Goal: Task Accomplishment & Management: Use online tool/utility

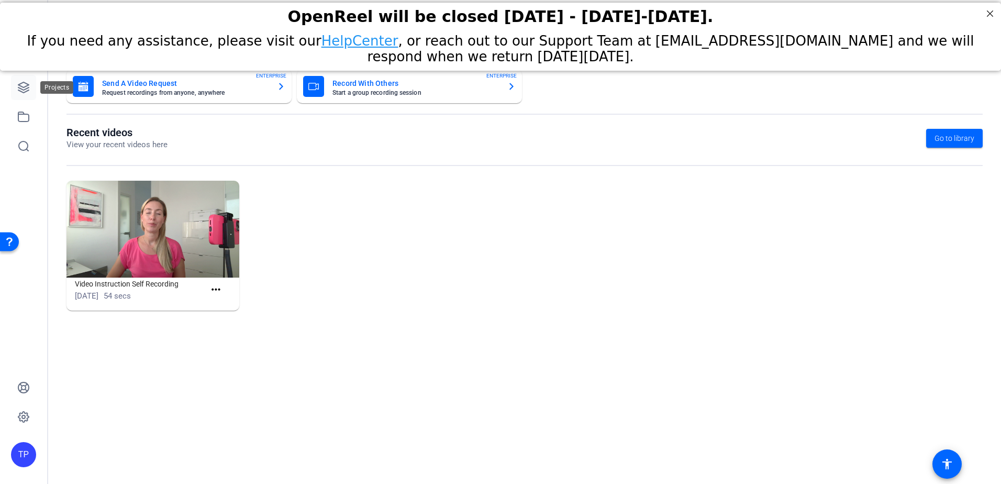
click at [19, 90] on icon at bounding box center [23, 87] width 10 height 10
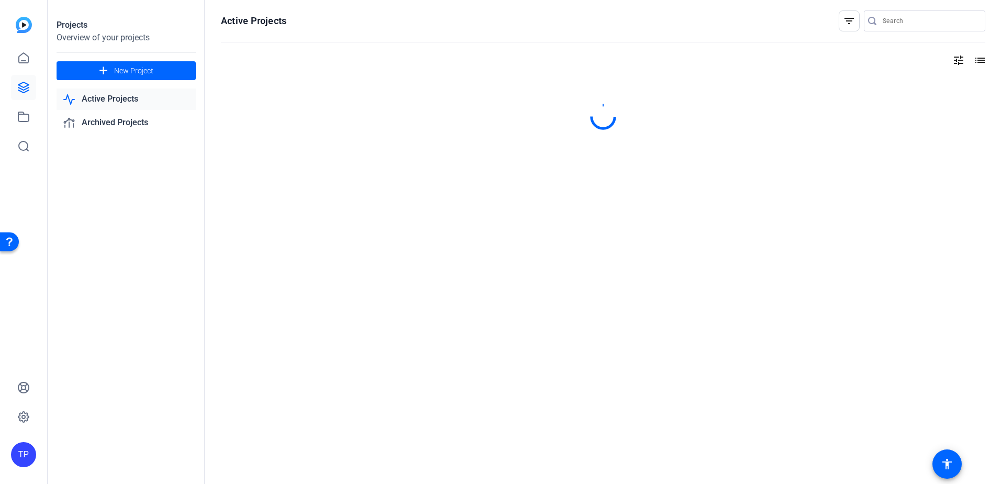
click at [91, 106] on link "Active Projects" at bounding box center [126, 99] width 139 height 21
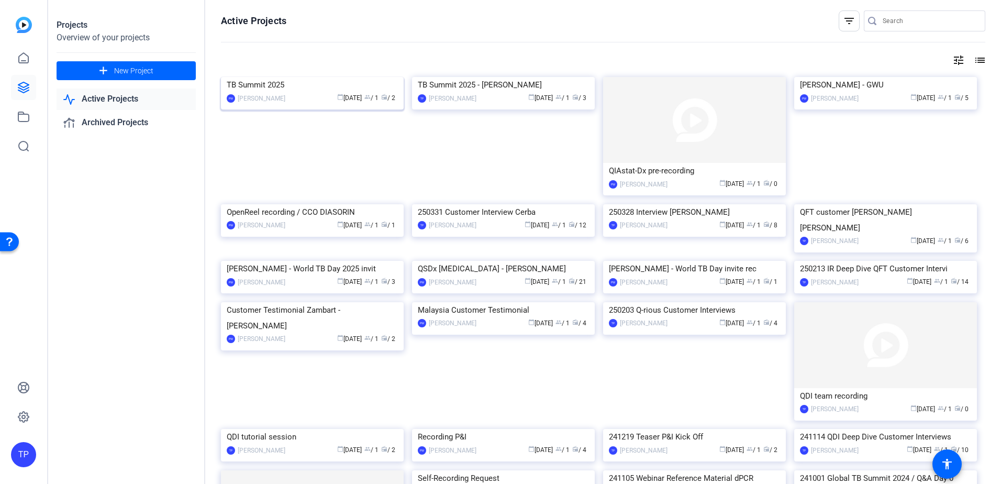
click at [310, 77] on img at bounding box center [312, 77] width 183 height 0
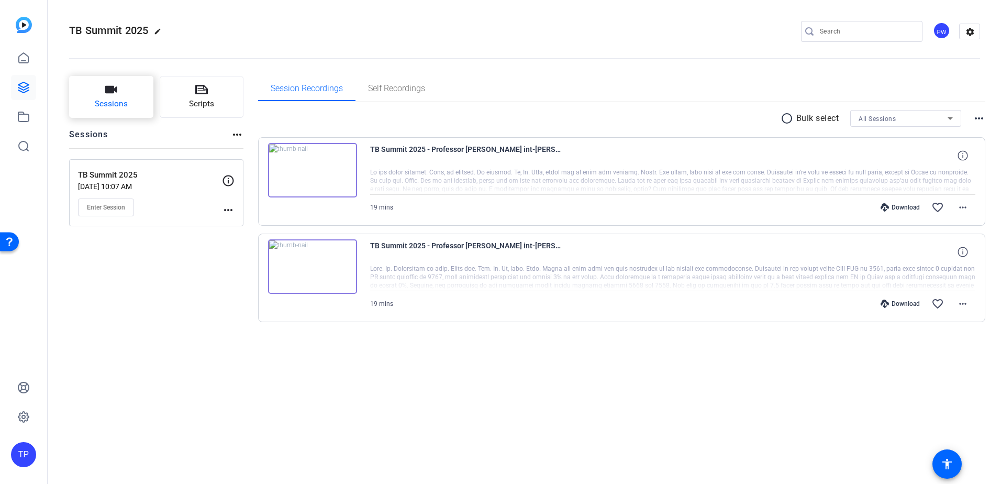
click at [104, 91] on button "Sessions" at bounding box center [111, 97] width 84 height 42
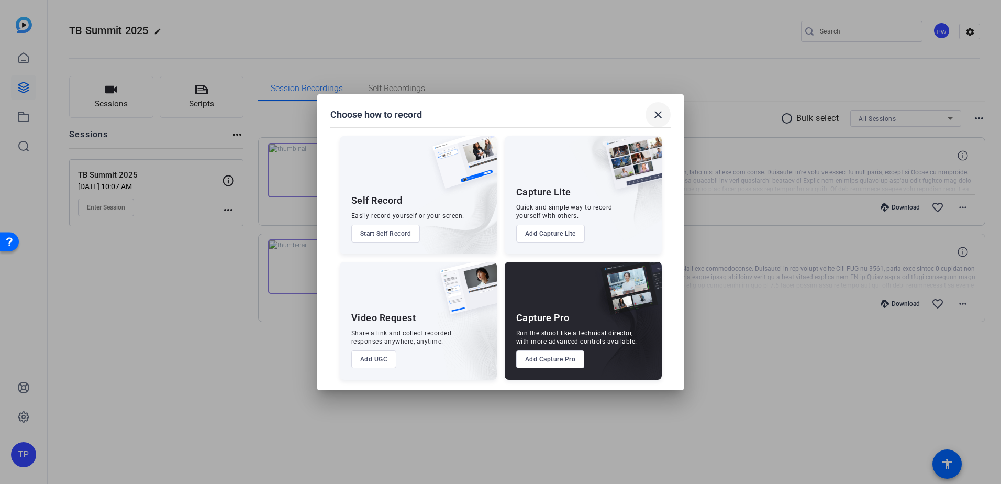
click at [660, 116] on mat-icon "close" at bounding box center [658, 114] width 13 height 13
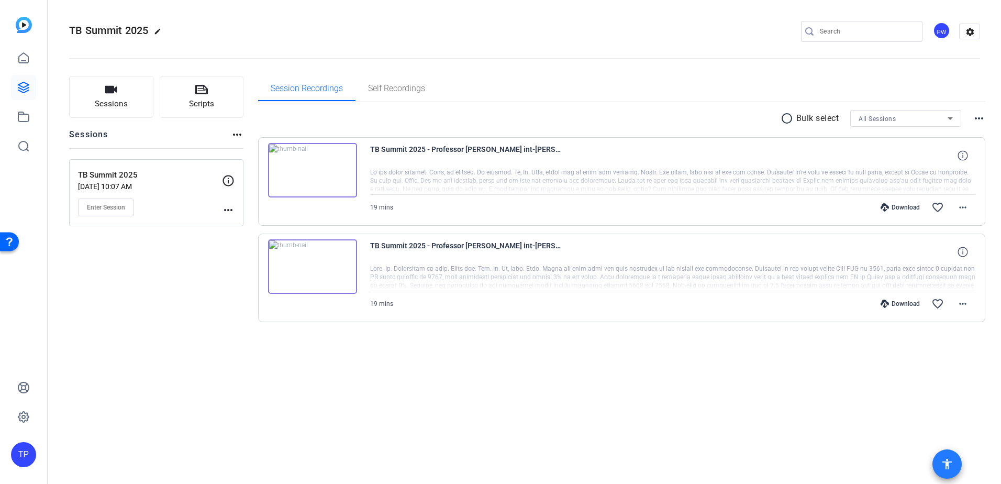
click at [941, 463] on mat-icon "accessibility" at bounding box center [947, 464] width 13 height 13
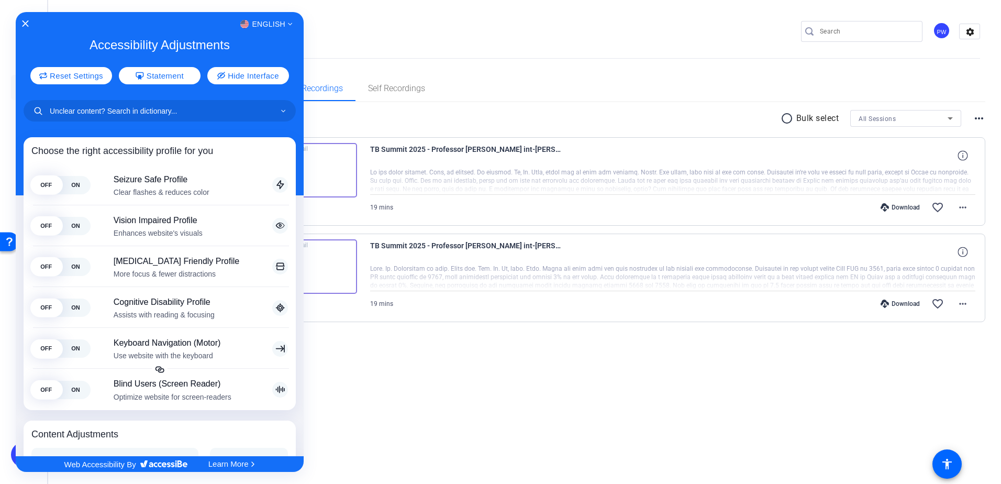
click at [27, 29] on div "English" at bounding box center [160, 24] width 288 height 14
click at [29, 23] on div "English" at bounding box center [160, 24] width 288 height 14
click at [32, 20] on div "English" at bounding box center [160, 24] width 288 height 14
click at [24, 22] on icon "Close Accessibility Interface" at bounding box center [25, 23] width 7 height 7
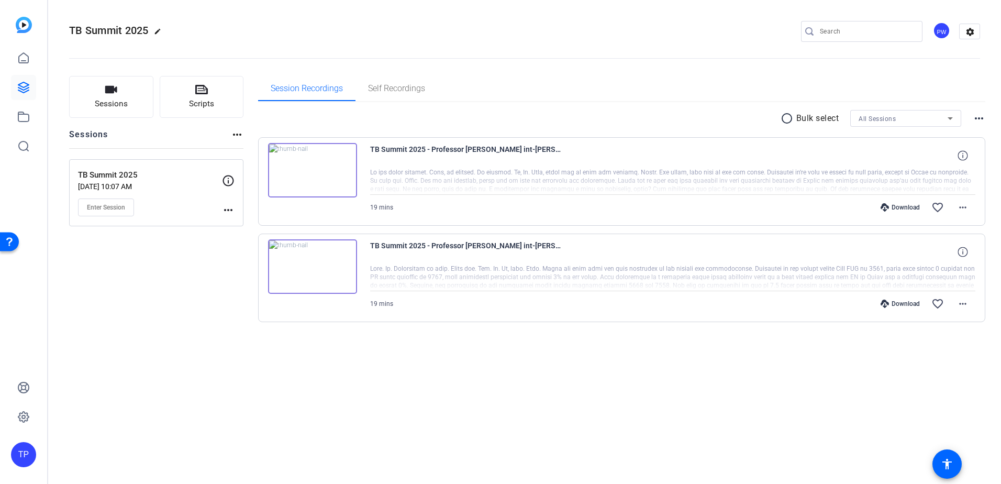
click at [163, 178] on p "TB Summit 2025" at bounding box center [150, 175] width 144 height 12
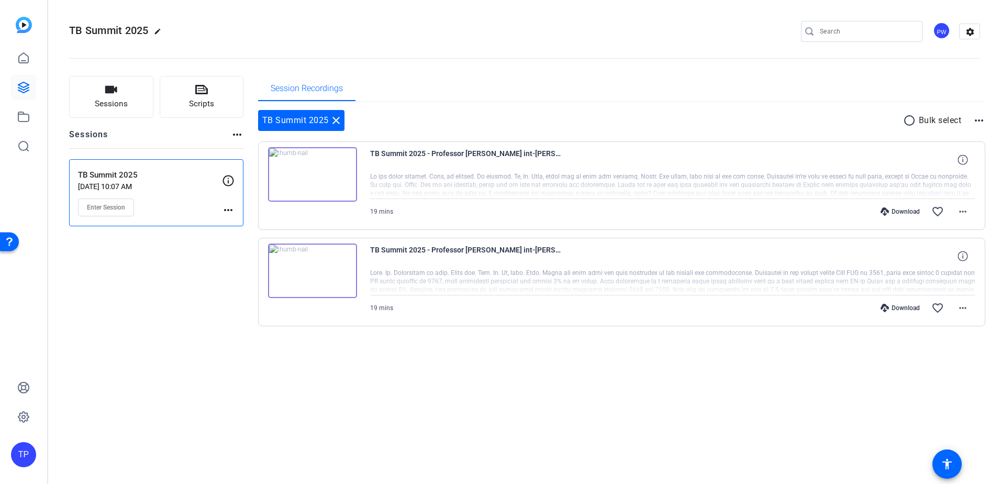
click at [941, 30] on div "PW" at bounding box center [941, 30] width 17 height 17
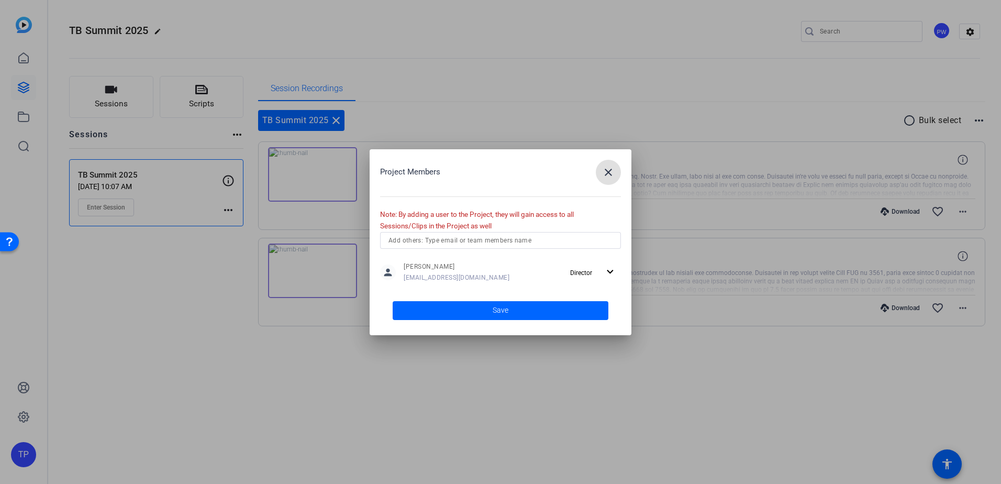
click at [610, 175] on mat-icon "close" at bounding box center [608, 172] width 13 height 13
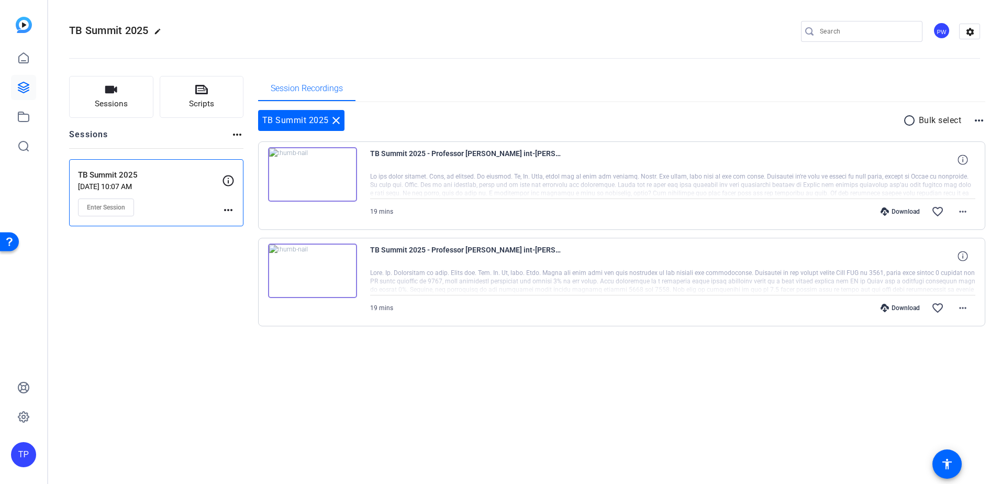
click at [152, 32] on h2 "TB Summit 2025 edit" at bounding box center [117, 31] width 97 height 18
click at [23, 453] on div "TP" at bounding box center [23, 454] width 25 height 25
click at [109, 204] on div at bounding box center [500, 242] width 1001 height 484
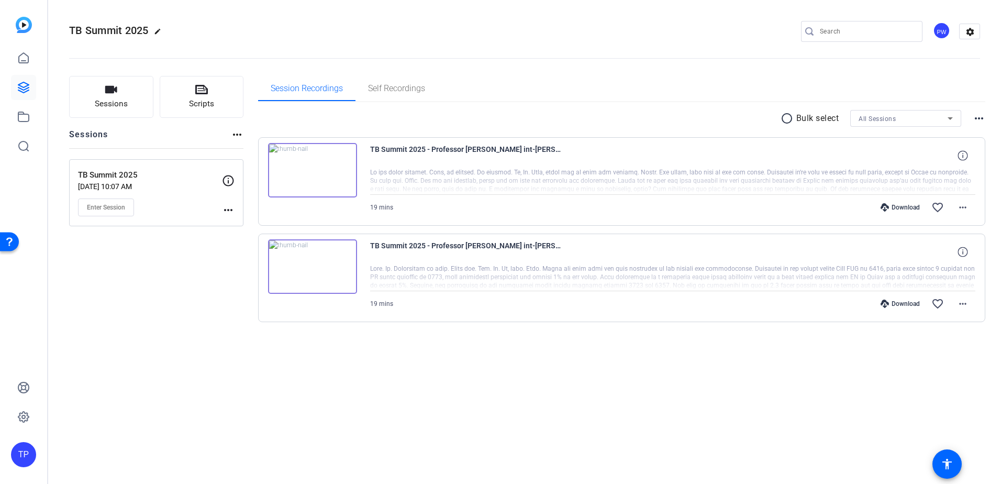
click at [162, 190] on p "[DATE] 10:07 AM" at bounding box center [150, 186] width 144 height 8
click at [112, 205] on span "Enter Session" at bounding box center [106, 207] width 38 height 8
click at [973, 32] on mat-icon "settings" at bounding box center [970, 32] width 21 height 16
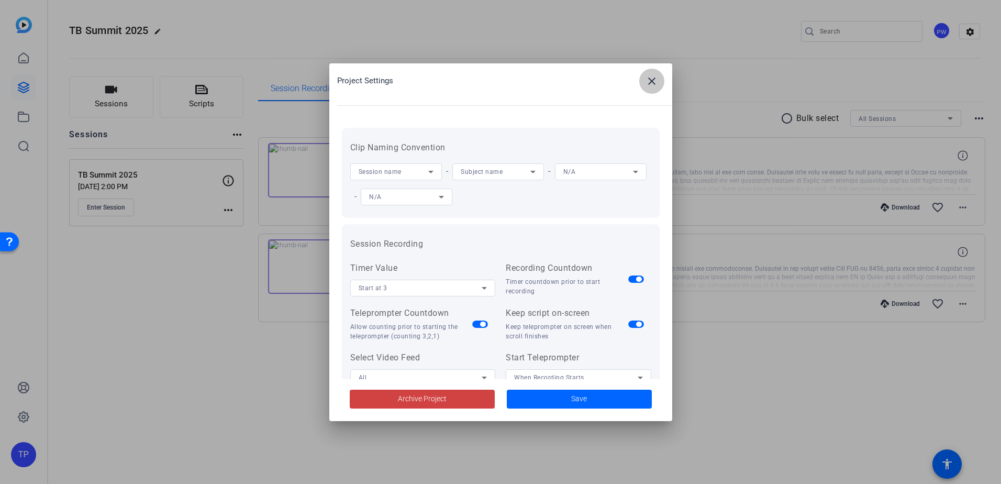
click at [649, 82] on mat-icon "close" at bounding box center [652, 81] width 13 height 13
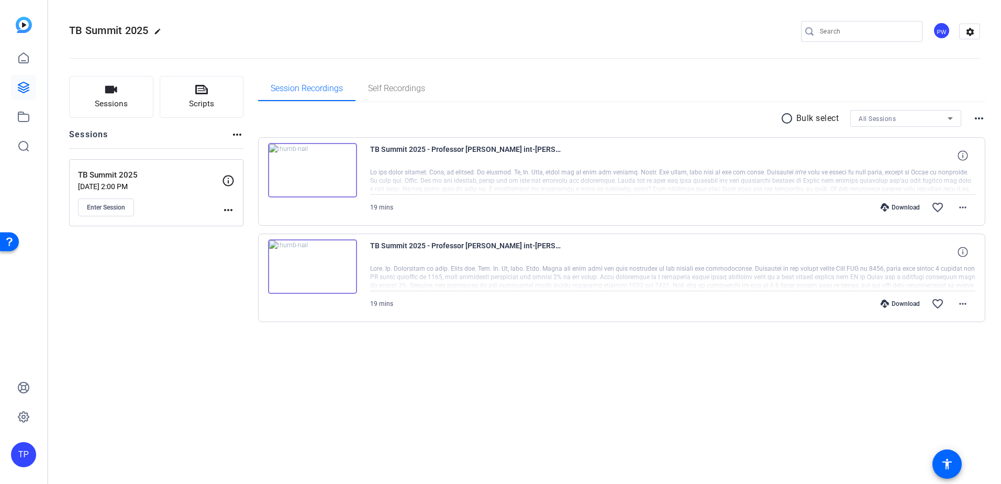
click at [227, 207] on mat-icon "more_horiz" at bounding box center [228, 210] width 13 height 13
click at [435, 35] on div at bounding box center [500, 242] width 1001 height 484
click at [943, 29] on div "PW" at bounding box center [941, 30] width 17 height 17
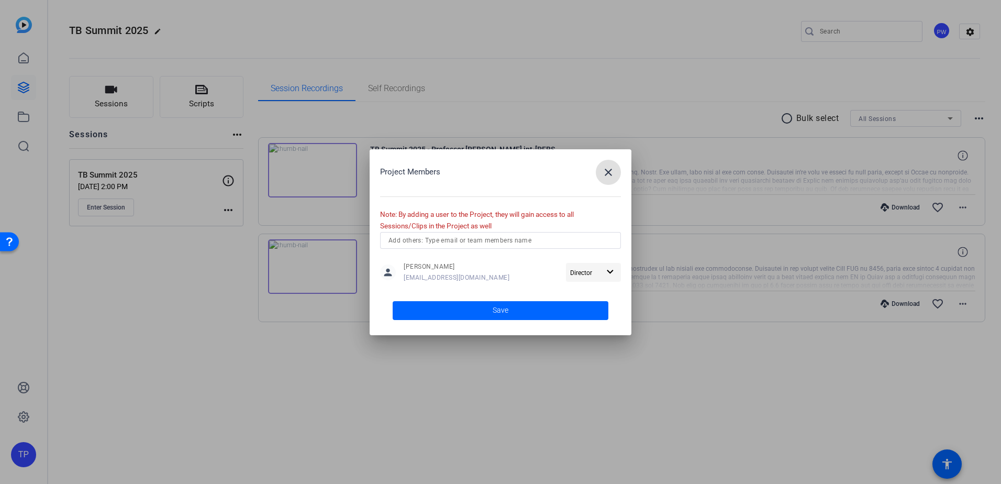
click at [618, 269] on span "button" at bounding box center [593, 272] width 55 height 25
click at [618, 269] on div at bounding box center [500, 242] width 1001 height 484
click at [449, 239] on input "text" at bounding box center [501, 240] width 224 height 13
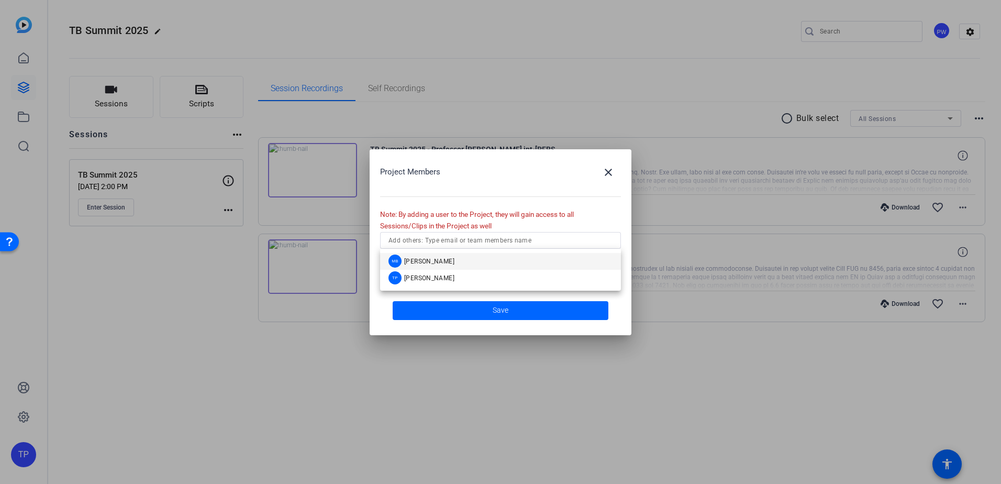
click at [504, 178] on div "Project Members close" at bounding box center [500, 172] width 241 height 25
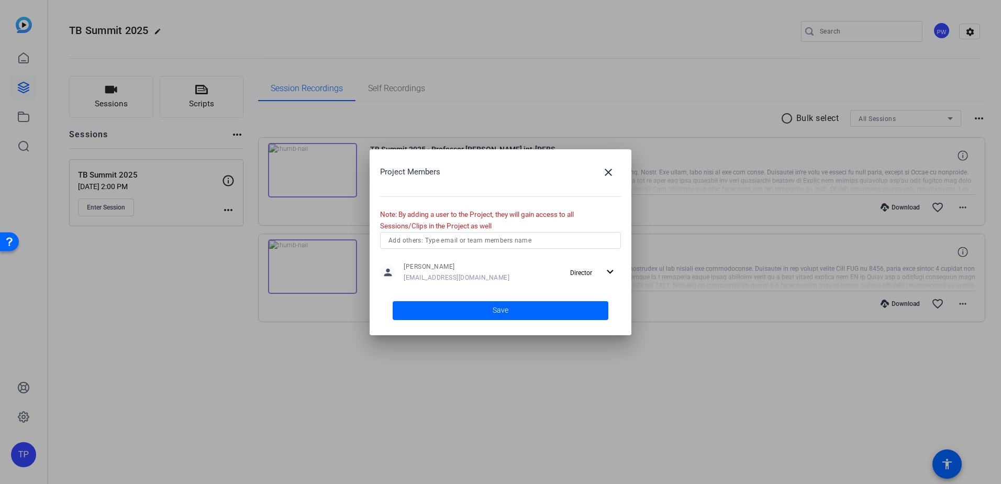
drag, startPoint x: 812, startPoint y: 361, endPoint x: 777, endPoint y: 347, distance: 37.5
click at [810, 362] on div at bounding box center [500, 242] width 1001 height 484
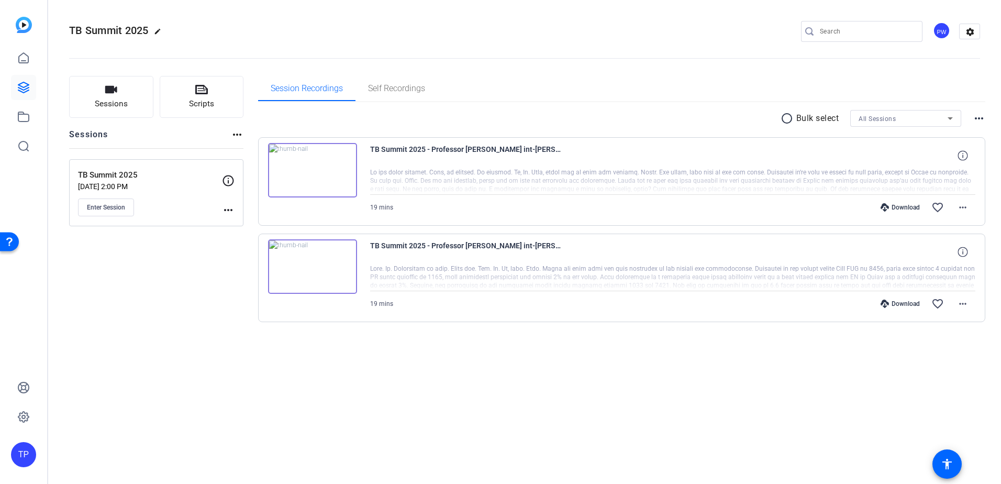
click at [858, 34] on input "Search" at bounding box center [867, 31] width 94 height 13
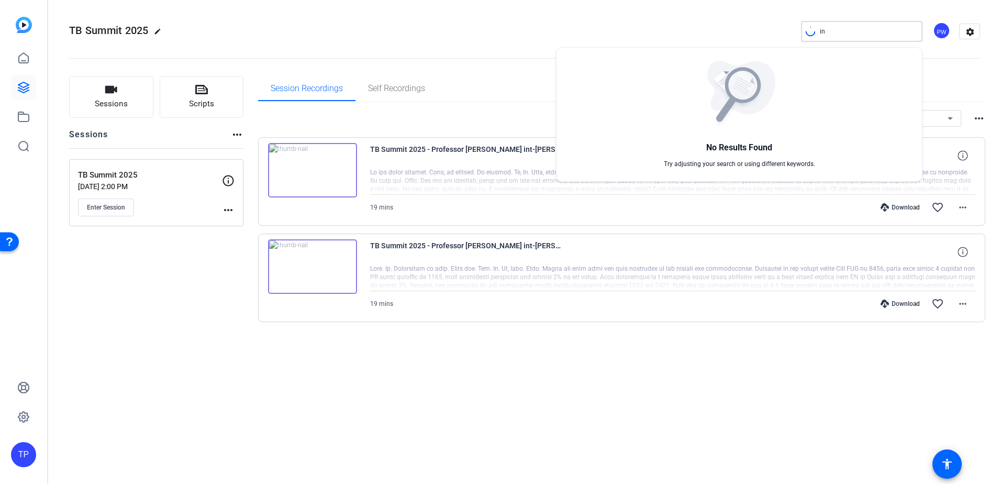
type input "i"
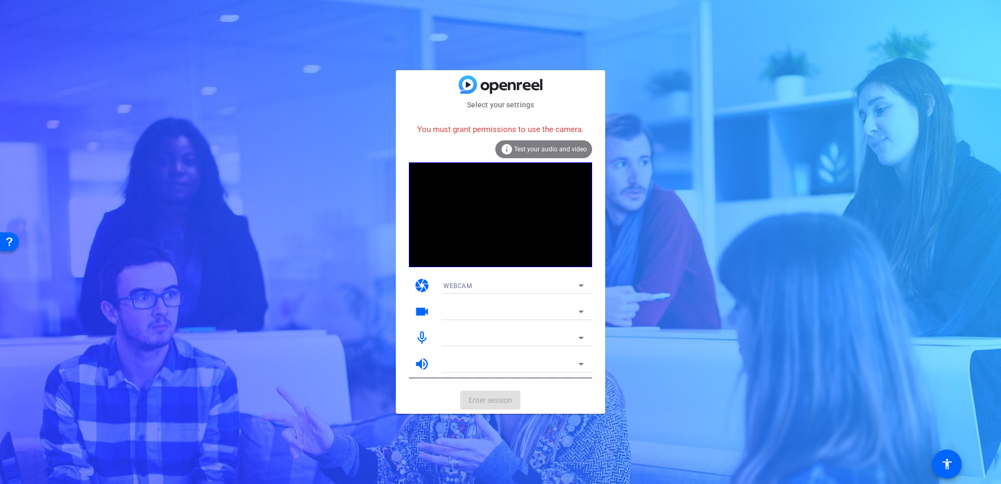
click at [539, 151] on span "Test your audio and video" at bounding box center [550, 149] width 73 height 7
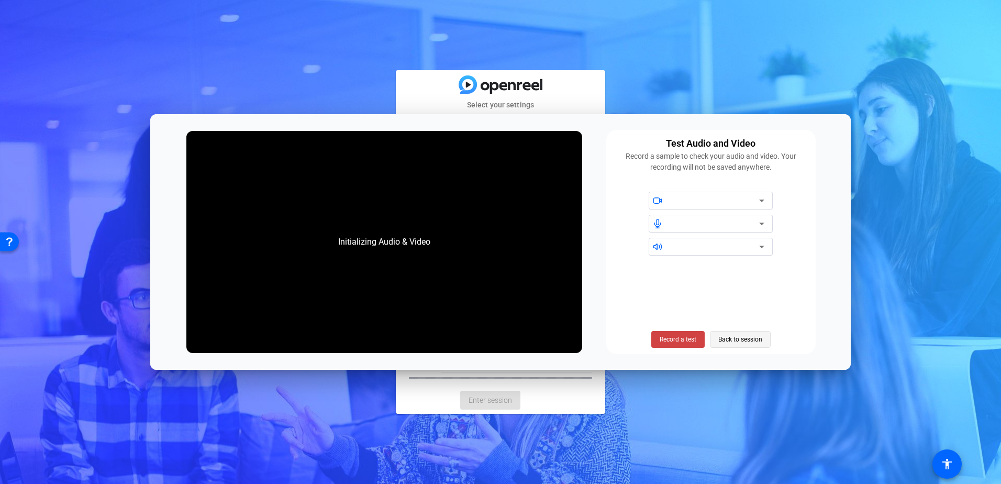
click at [748, 343] on span "Back to session" at bounding box center [741, 339] width 44 height 20
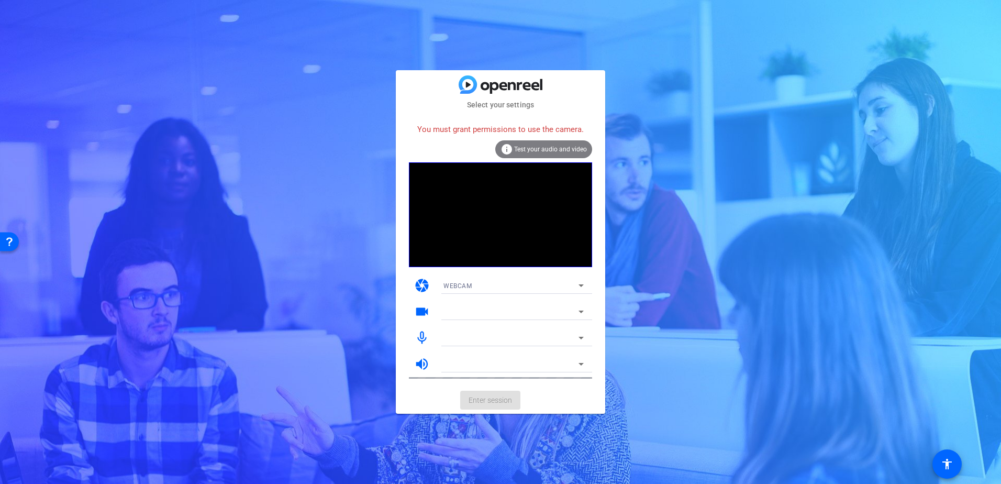
click at [542, 279] on div "WEBCAM" at bounding box center [511, 285] width 135 height 13
click at [640, 262] on div at bounding box center [500, 242] width 1001 height 484
click at [553, 146] on span "Test your audio and video" at bounding box center [550, 149] width 73 height 7
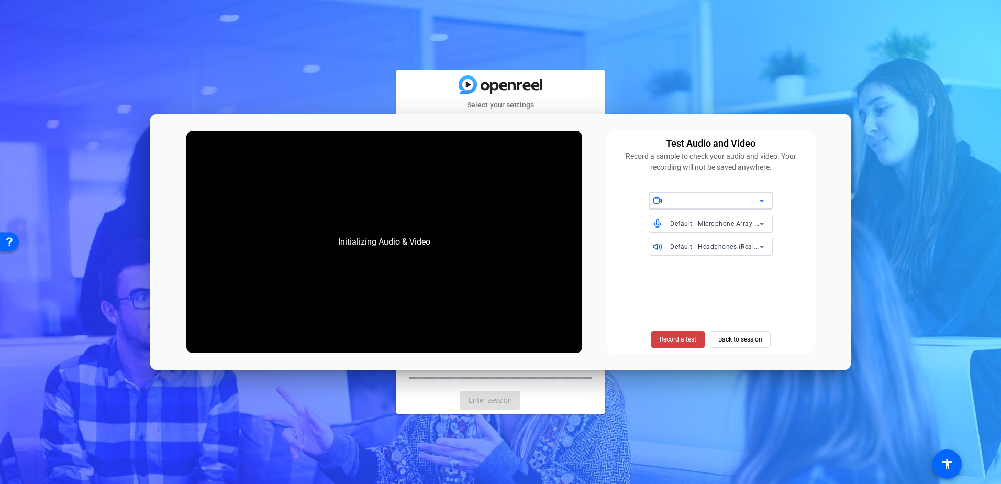
click at [630, 98] on div "Select your settings You must grant permissions to use the camera. info Test yo…" at bounding box center [500, 242] width 1001 height 484
drag, startPoint x: 647, startPoint y: 72, endPoint x: 665, endPoint y: 80, distance: 19.0
click at [647, 73] on div "Select your settings You must grant permissions to use the camera. info Test yo…" at bounding box center [500, 242] width 1001 height 484
click at [744, 340] on span "Back to session" at bounding box center [741, 339] width 44 height 20
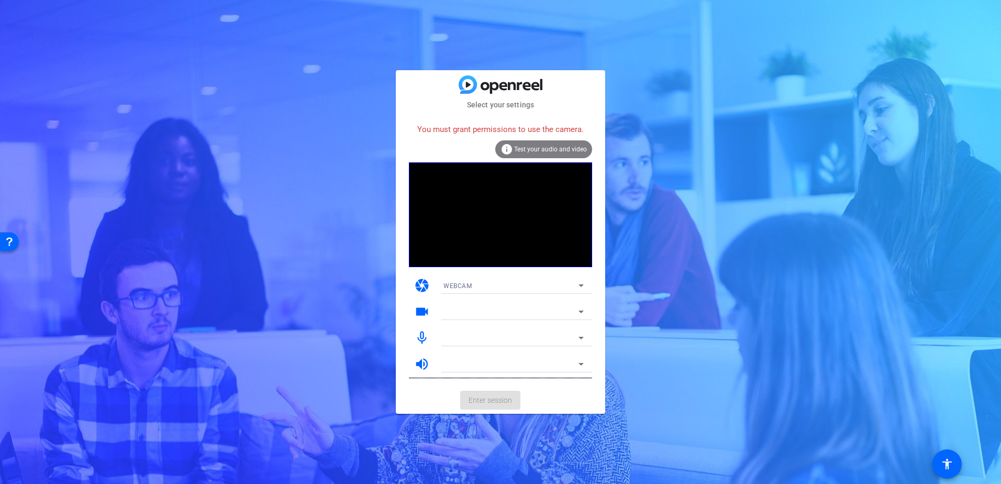
click at [477, 315] on div at bounding box center [511, 311] width 135 height 13
click at [582, 313] on icon at bounding box center [581, 312] width 5 height 3
click at [583, 288] on icon at bounding box center [581, 285] width 13 height 13
click at [583, 288] on div at bounding box center [500, 242] width 1001 height 484
click at [536, 148] on span "Test your audio and video" at bounding box center [550, 149] width 73 height 7
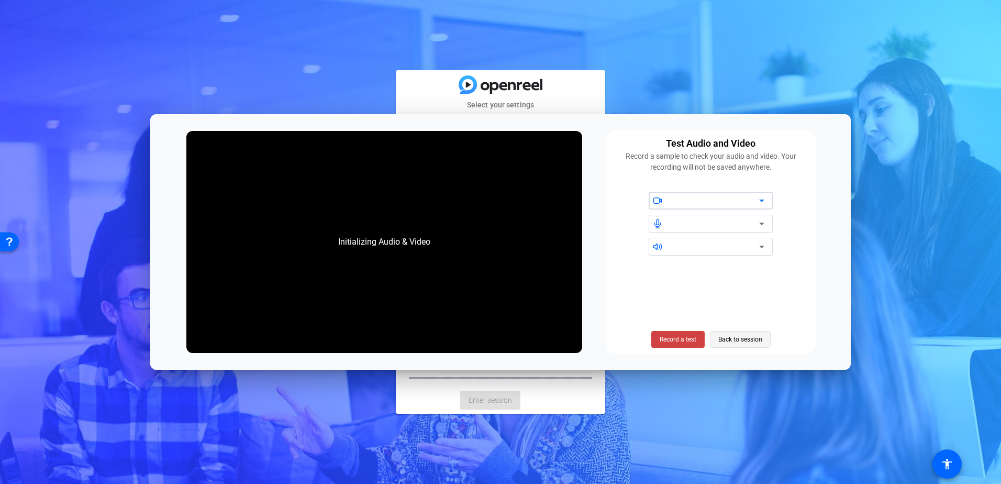
click at [741, 342] on span "Back to session" at bounding box center [741, 339] width 44 height 20
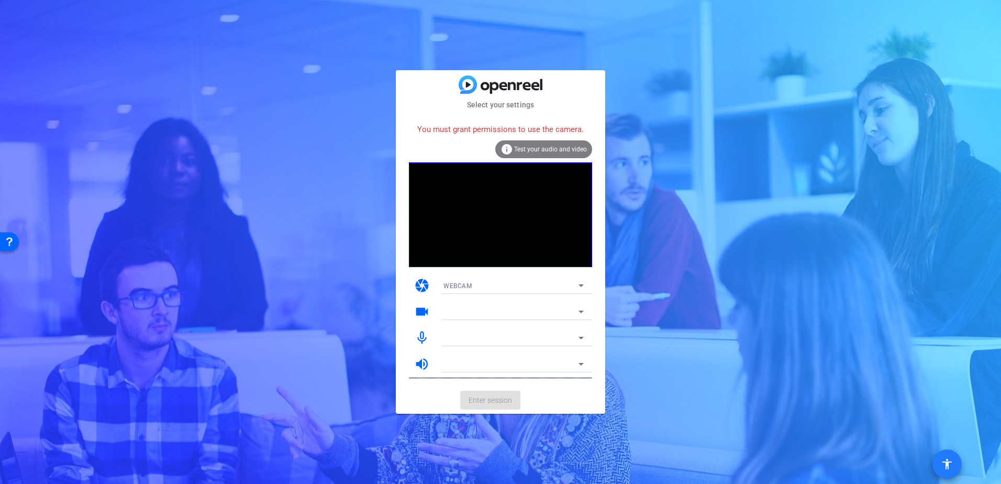
click at [949, 464] on mat-icon "accessibility" at bounding box center [947, 464] width 13 height 13
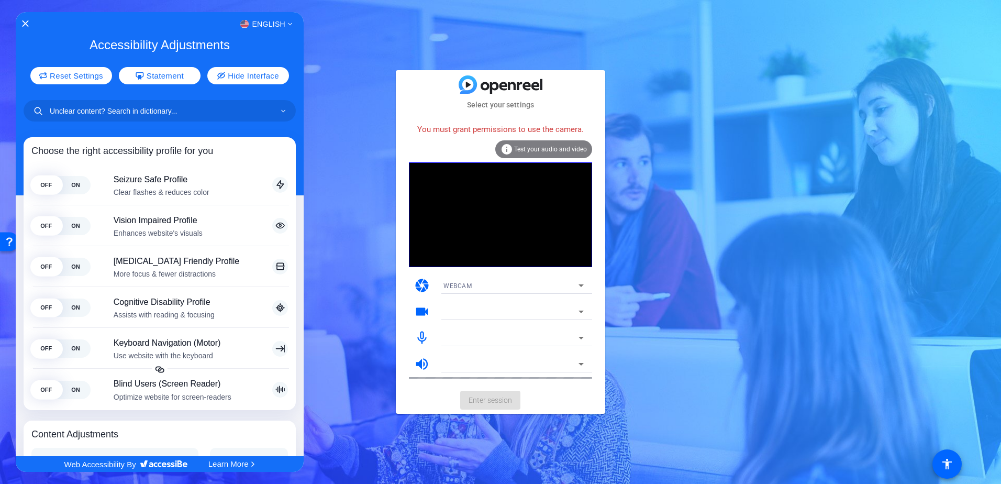
click at [949, 463] on div at bounding box center [500, 242] width 1001 height 484
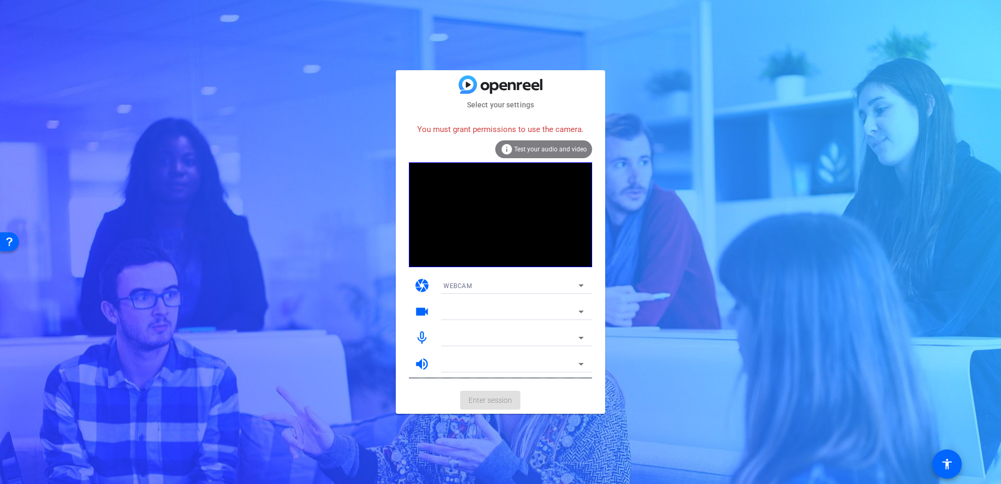
click at [787, 244] on div "Select your settings You must grant permissions to use the camera. info Test yo…" at bounding box center [500, 242] width 1001 height 484
click at [566, 149] on span "Test your audio and video" at bounding box center [550, 149] width 73 height 7
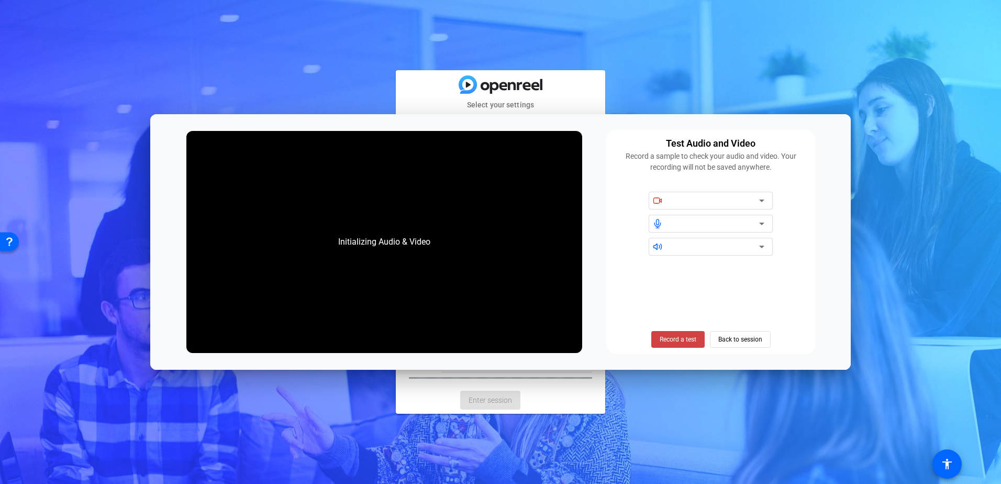
click at [700, 193] on div at bounding box center [717, 201] width 94 height 18
click at [752, 202] on div at bounding box center [714, 200] width 89 height 13
click at [753, 228] on div at bounding box center [714, 223] width 89 height 13
click at [686, 344] on span "Record a test" at bounding box center [678, 339] width 37 height 9
click at [759, 200] on icon at bounding box center [762, 200] width 13 height 13
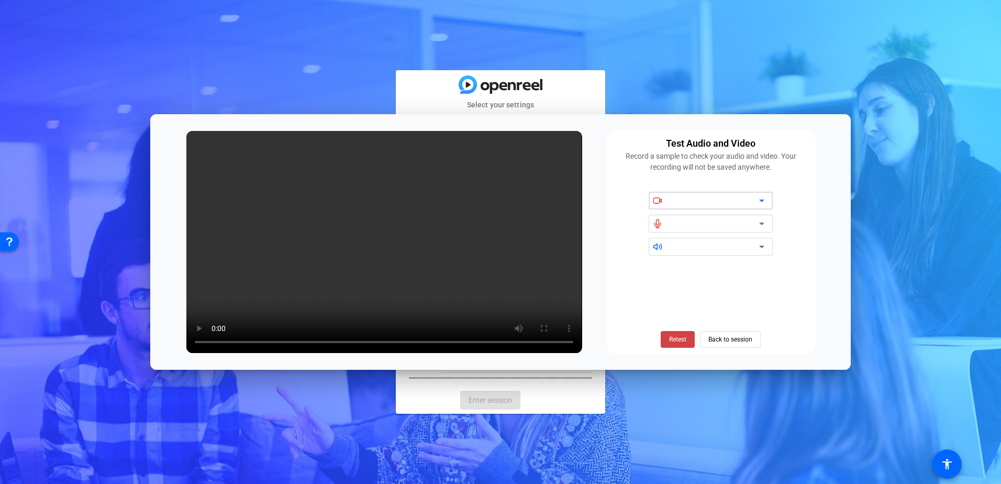
click at [706, 241] on div at bounding box center [714, 246] width 89 height 13
click at [755, 246] on div at bounding box center [714, 246] width 89 height 13
click at [744, 338] on span "Back to session" at bounding box center [731, 339] width 44 height 20
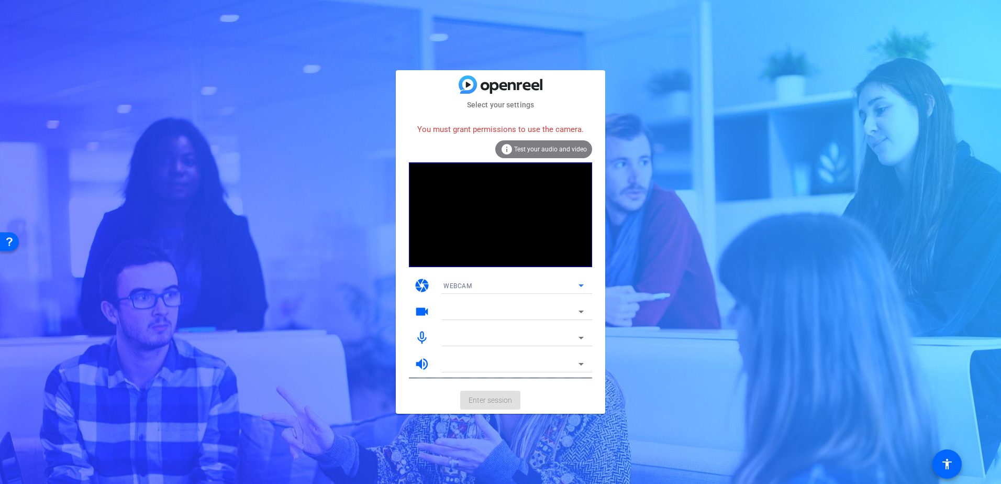
click at [587, 284] on icon at bounding box center [581, 285] width 13 height 13
click at [573, 315] on mat-option "DESKTOP" at bounding box center [513, 323] width 157 height 17
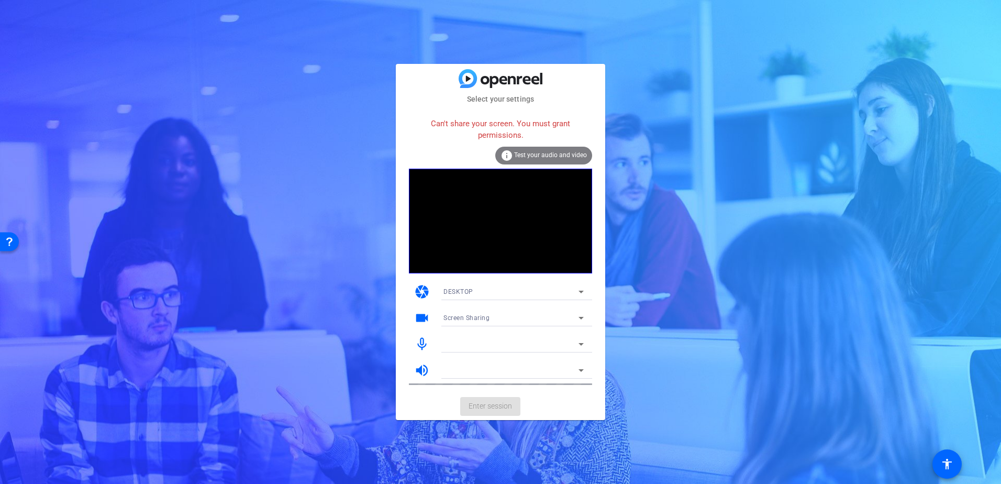
click at [572, 286] on div "DESKTOP" at bounding box center [511, 291] width 135 height 13
click at [532, 311] on mat-option "WEBCAM" at bounding box center [513, 312] width 157 height 17
click at [587, 294] on icon at bounding box center [581, 291] width 13 height 13
click at [557, 329] on mat-option "DESKTOP" at bounding box center [513, 329] width 157 height 17
click at [562, 289] on div "DESKTOP" at bounding box center [511, 291] width 135 height 13
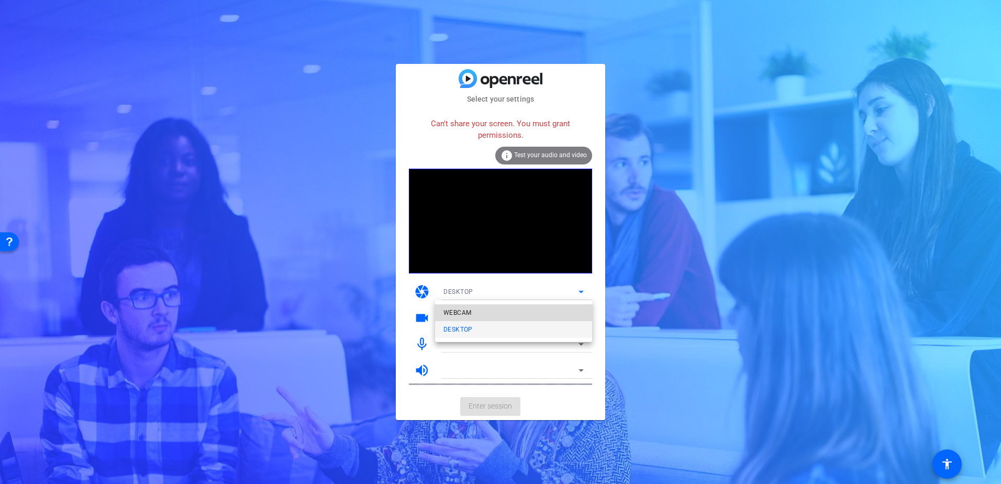
click at [558, 310] on mat-option "WEBCAM" at bounding box center [513, 312] width 157 height 17
click at [578, 348] on icon at bounding box center [581, 344] width 13 height 13
click at [585, 321] on icon at bounding box center [581, 318] width 13 height 13
click at [576, 312] on icon at bounding box center [581, 318] width 13 height 13
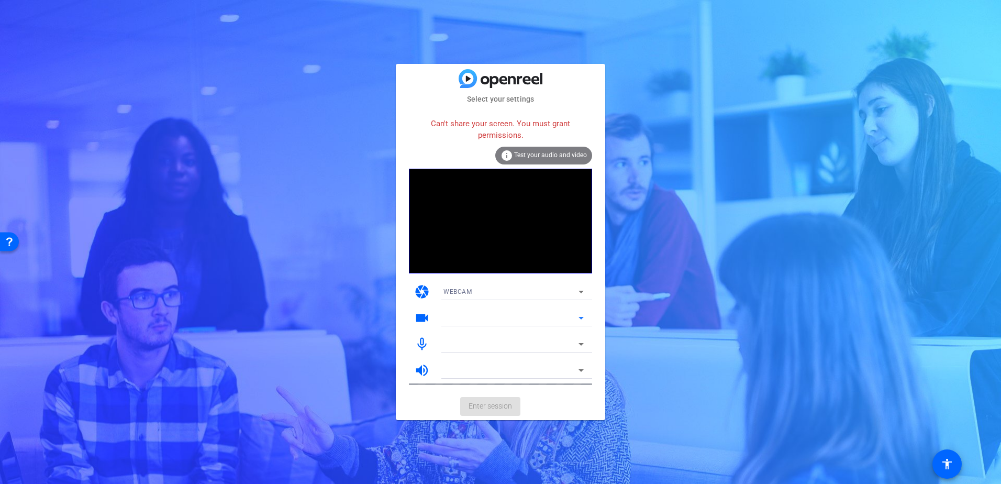
click at [421, 318] on mat-icon "videocam" at bounding box center [422, 318] width 16 height 16
click at [575, 287] on icon at bounding box center [581, 291] width 13 height 13
click at [564, 151] on div at bounding box center [500, 242] width 1001 height 484
click at [554, 155] on span "Test your audio and video" at bounding box center [550, 154] width 73 height 7
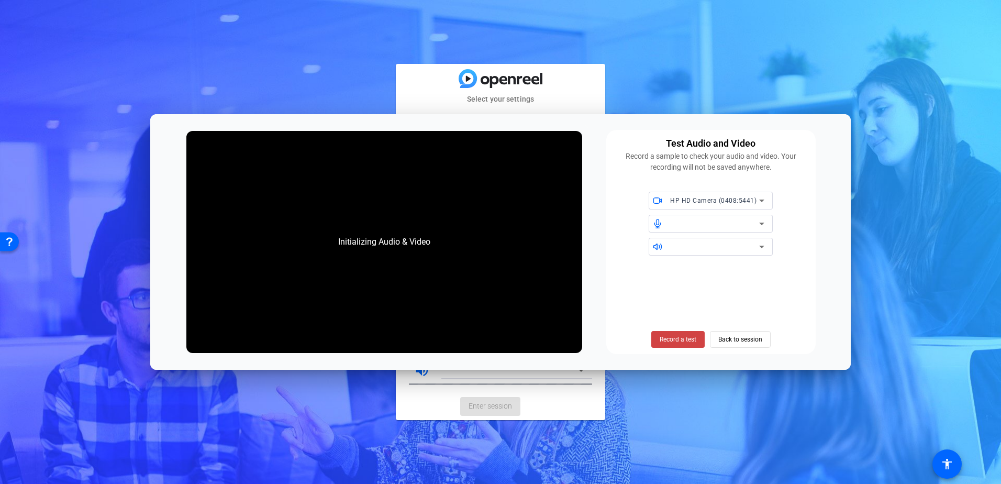
click at [774, 101] on div "Select your settings Can't share your screen. You must grant permissions. info …" at bounding box center [500, 242] width 1001 height 484
click at [730, 337] on span "Back to session" at bounding box center [741, 339] width 44 height 20
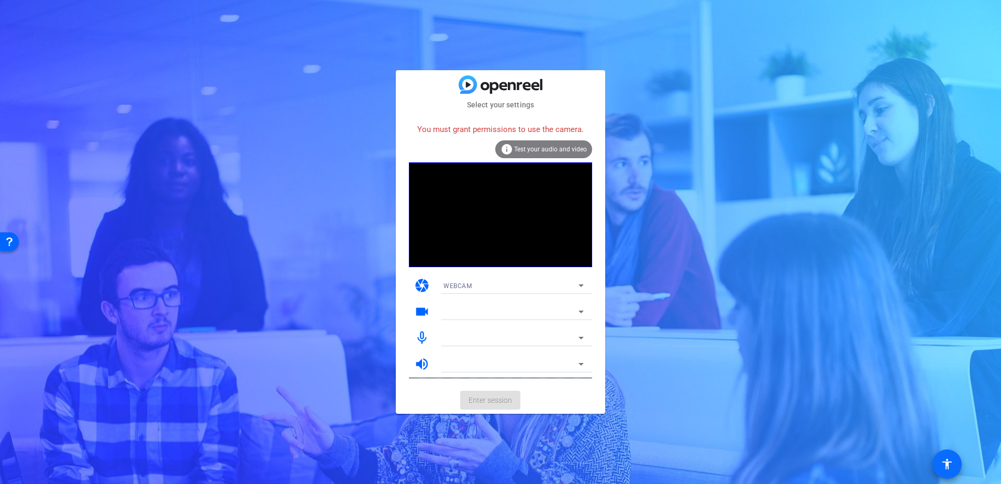
click at [933, 458] on span at bounding box center [947, 463] width 29 height 29
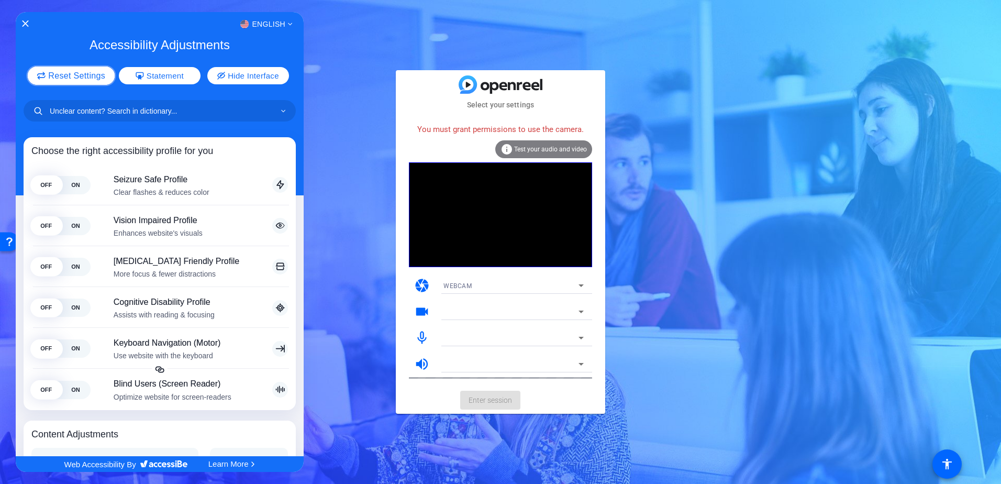
click at [85, 72] on span "Reset Settings" at bounding box center [76, 76] width 57 height 8
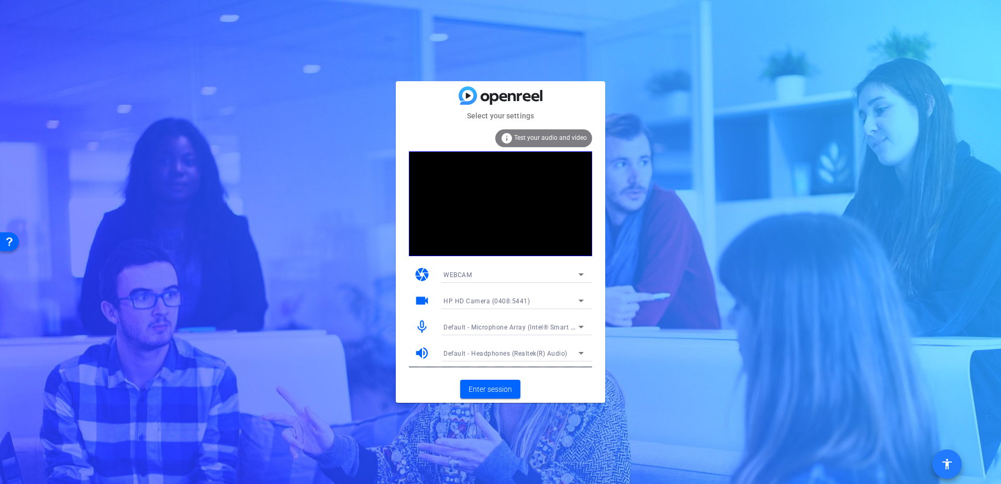
click at [949, 474] on span at bounding box center [947, 463] width 25 height 25
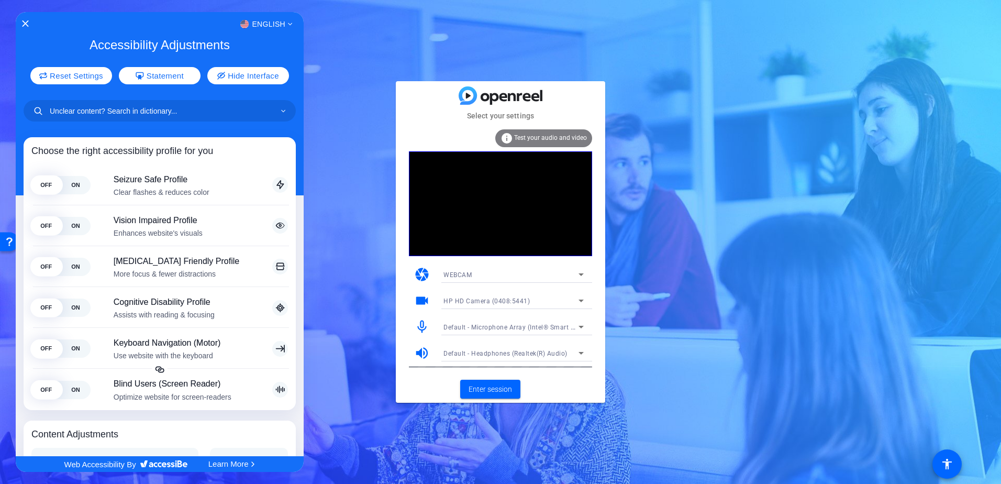
click at [897, 249] on div at bounding box center [500, 242] width 1001 height 484
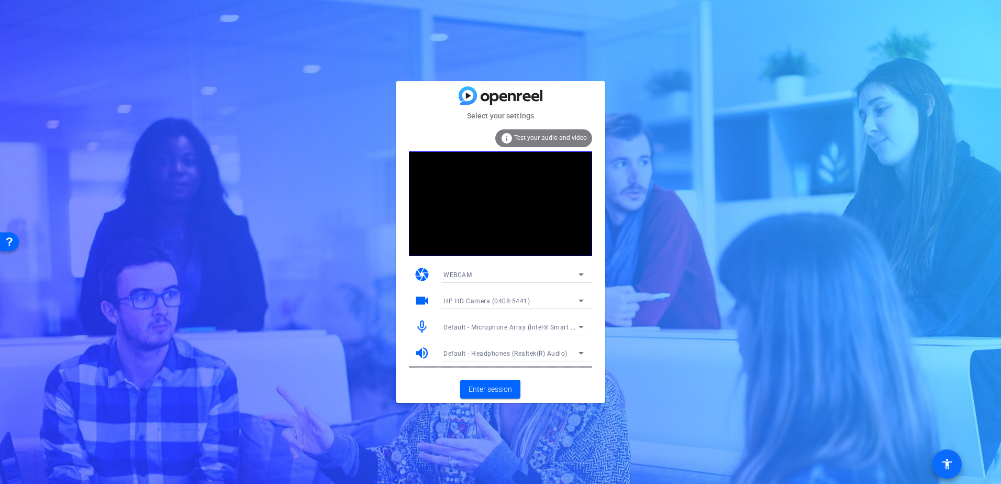
click at [952, 462] on mat-icon "accessibility" at bounding box center [947, 464] width 13 height 13
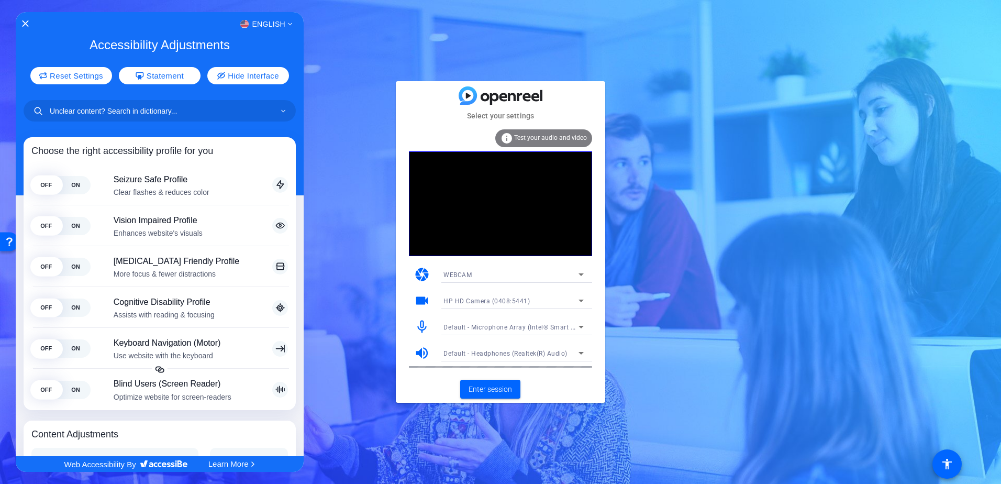
click at [846, 269] on div at bounding box center [500, 242] width 1001 height 484
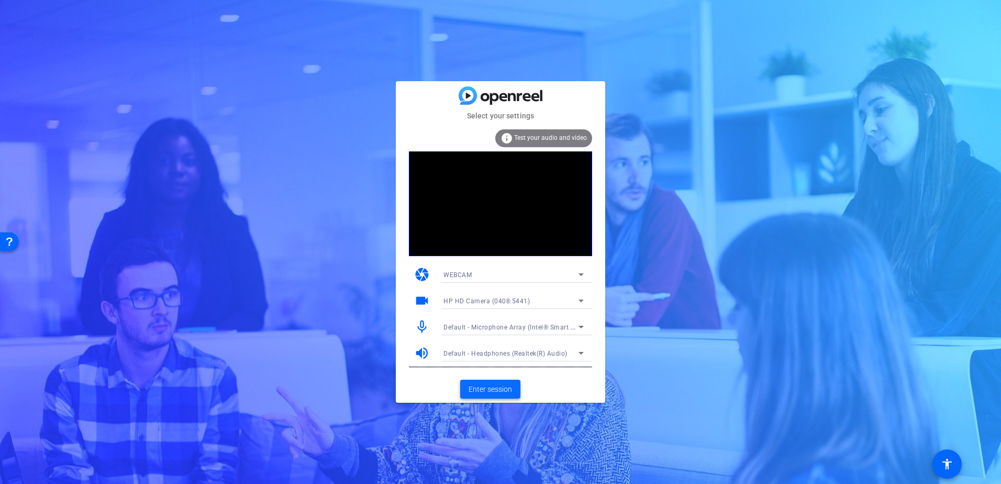
click at [501, 388] on span "Enter session" at bounding box center [490, 389] width 43 height 11
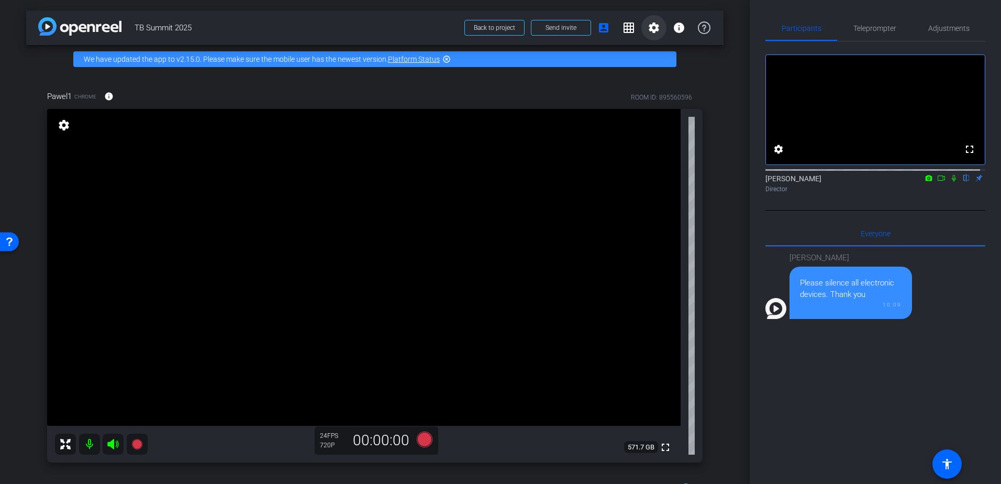
click at [648, 29] on mat-icon "settings" at bounding box center [654, 27] width 13 height 13
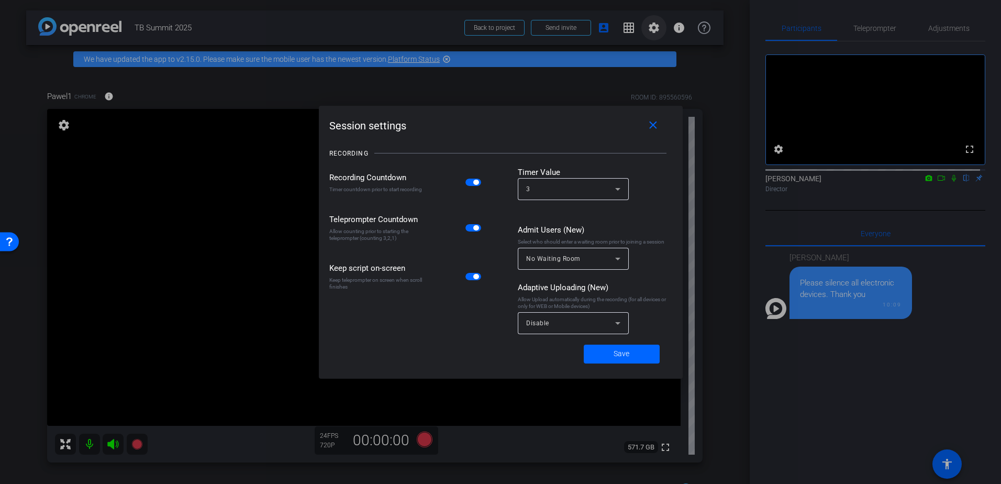
click at [643, 29] on div at bounding box center [500, 242] width 1001 height 484
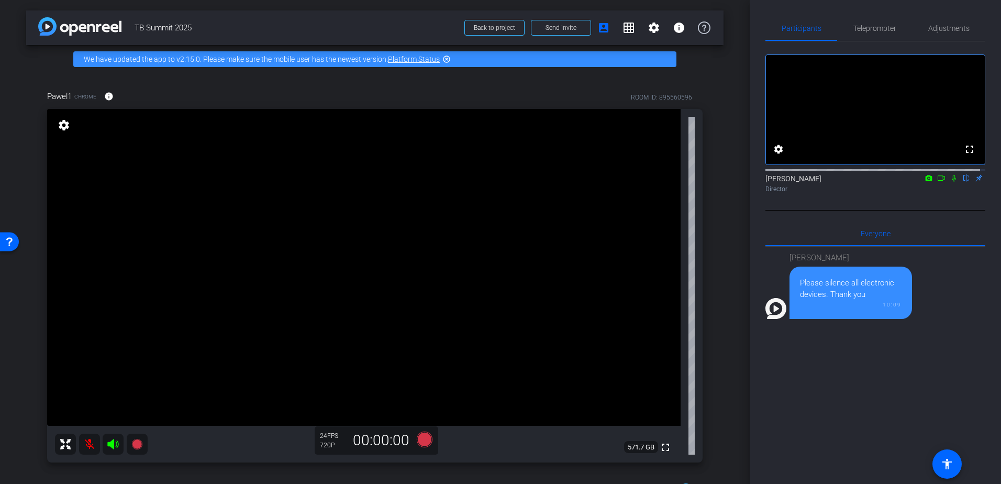
click at [87, 441] on mat-icon at bounding box center [89, 444] width 21 height 21
click at [108, 439] on icon at bounding box center [113, 444] width 13 height 13
click at [105, 441] on mat-icon at bounding box center [113, 444] width 21 height 21
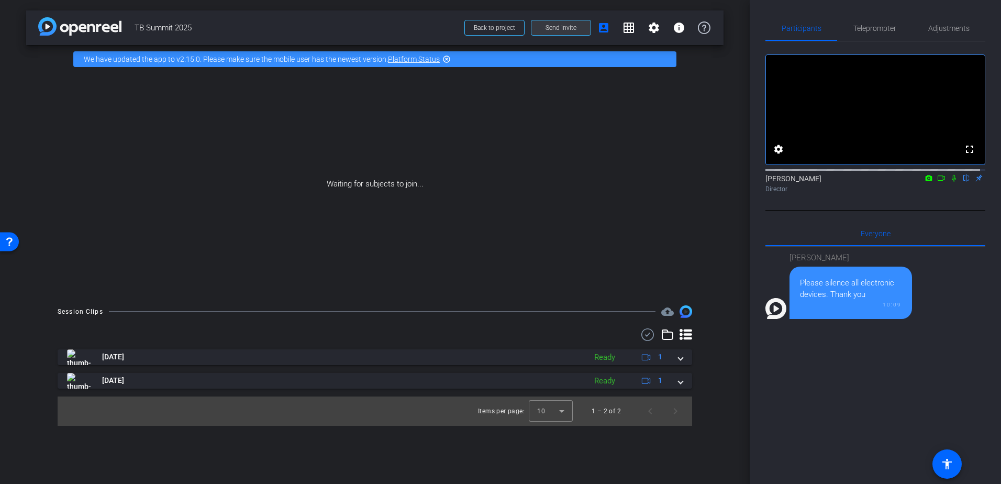
click at [554, 21] on span at bounding box center [561, 27] width 59 height 25
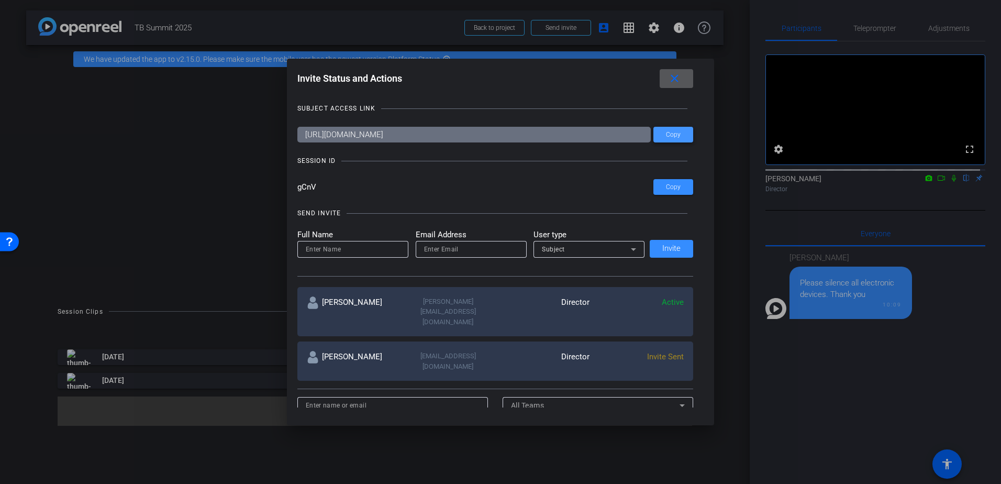
click at [671, 132] on span "Copy" at bounding box center [673, 135] width 15 height 8
click at [681, 73] on mat-icon "close" at bounding box center [674, 78] width 13 height 13
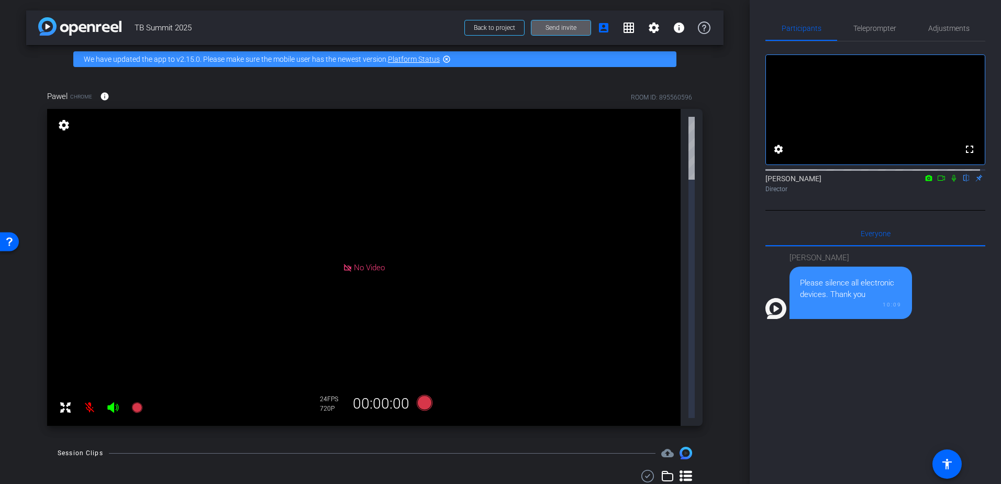
click at [65, 401] on icon at bounding box center [65, 407] width 13 height 13
click at [671, 129] on mat-icon "fullscreen_exit" at bounding box center [665, 124] width 13 height 13
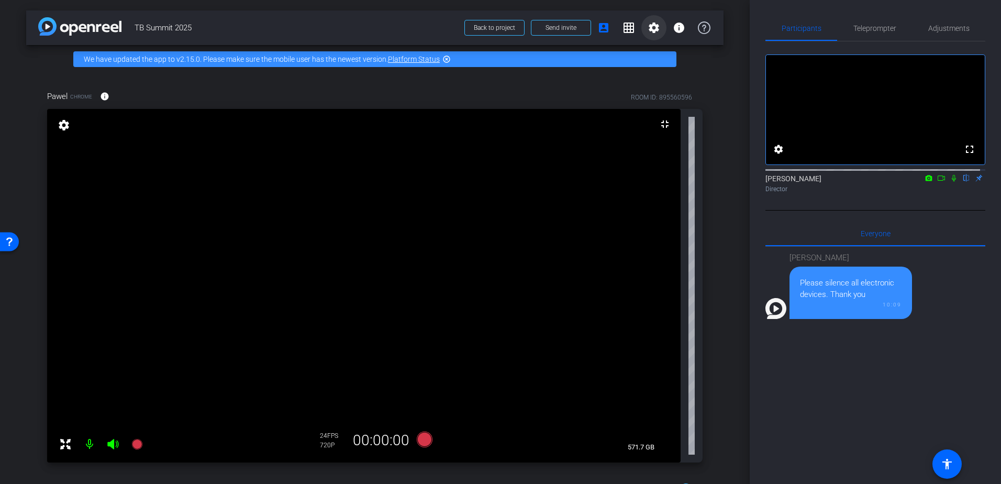
click at [648, 27] on mat-icon "settings" at bounding box center [654, 27] width 13 height 13
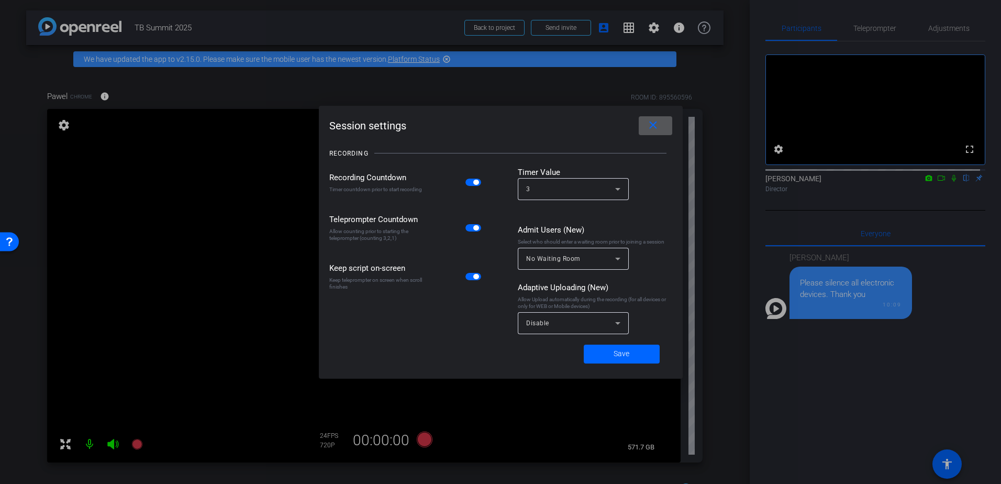
click at [645, 26] on div at bounding box center [500, 242] width 1001 height 484
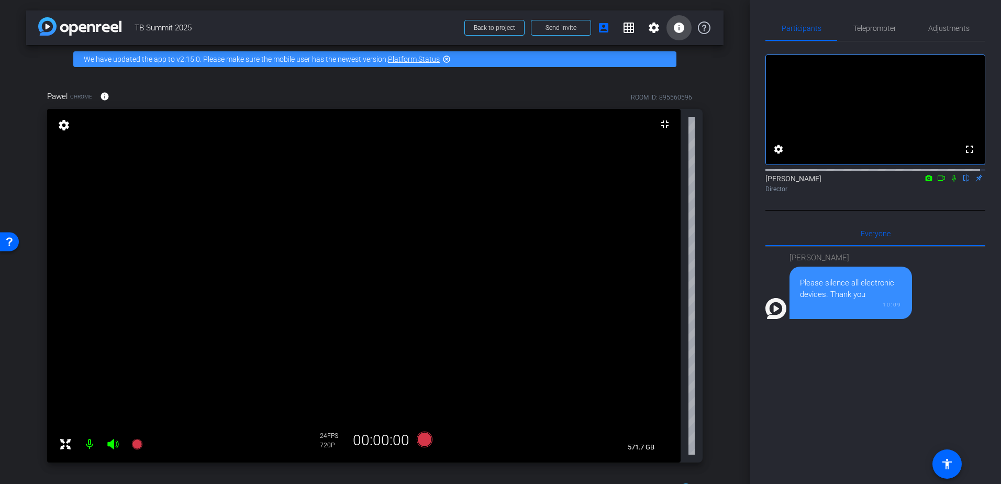
click at [673, 29] on mat-icon "info" at bounding box center [679, 27] width 13 height 13
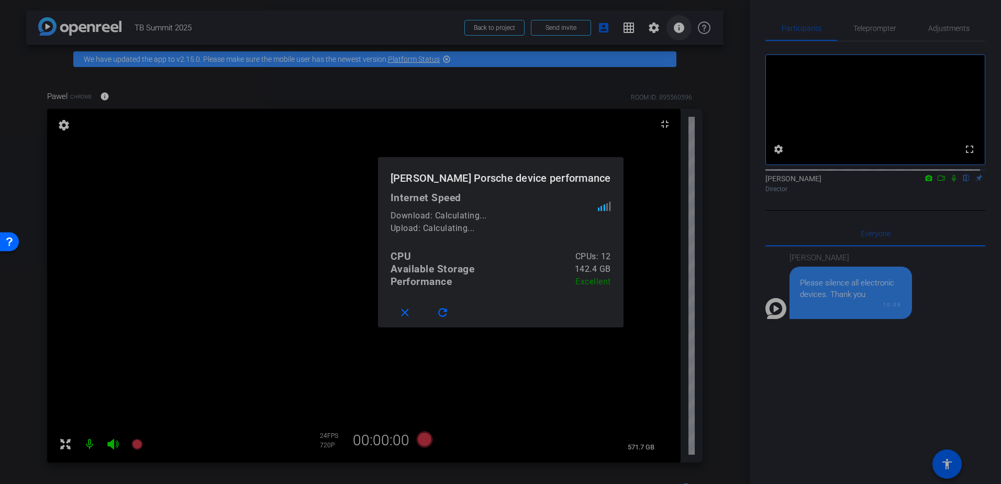
click at [669, 29] on div at bounding box center [500, 242] width 1001 height 484
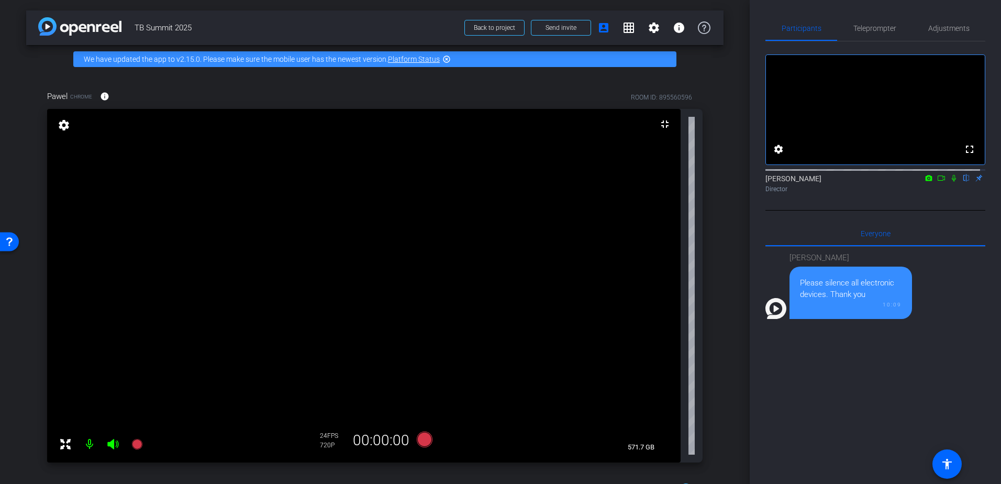
click at [69, 130] on mat-icon "settings" at bounding box center [64, 125] width 15 height 13
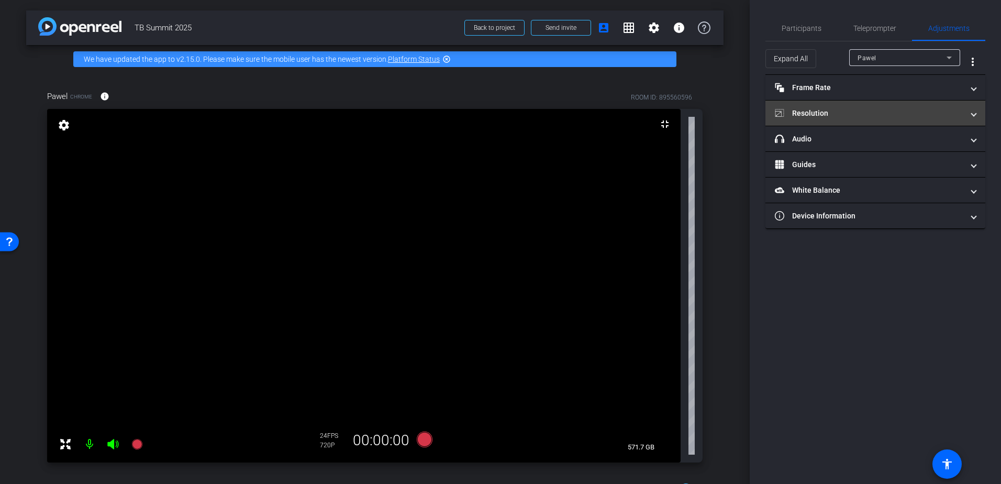
click at [965, 121] on mat-expansion-panel-header "Resolution" at bounding box center [876, 113] width 220 height 25
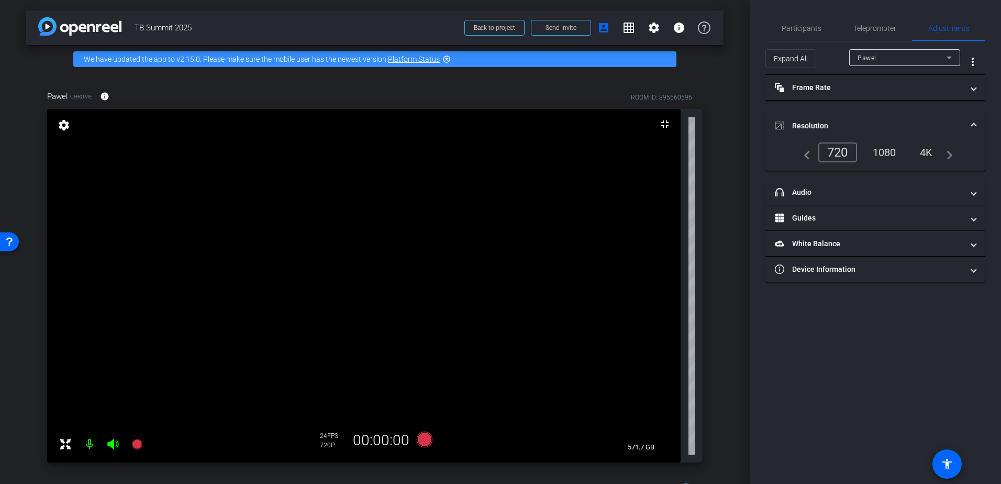
click at [963, 122] on mat-panel-title "Resolution" at bounding box center [869, 125] width 189 height 11
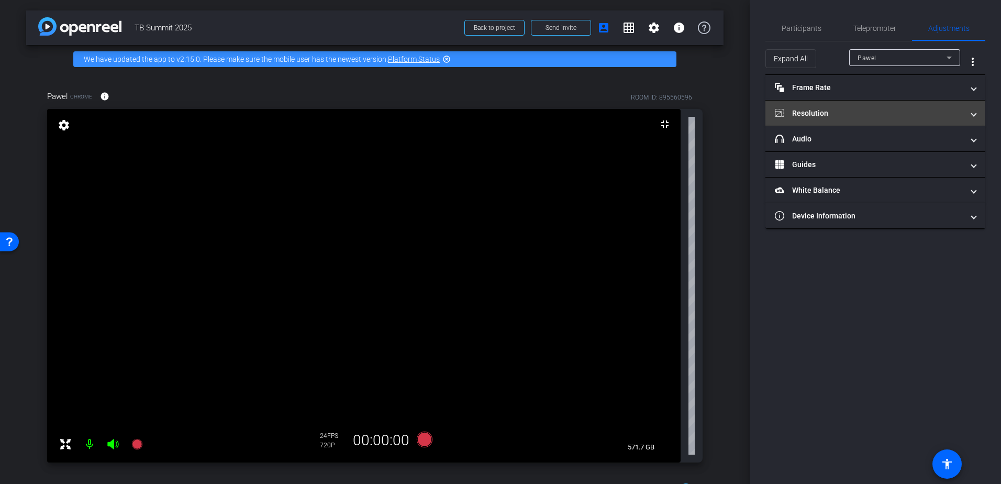
click at [963, 122] on mat-expansion-panel-header "Resolution" at bounding box center [876, 113] width 220 height 25
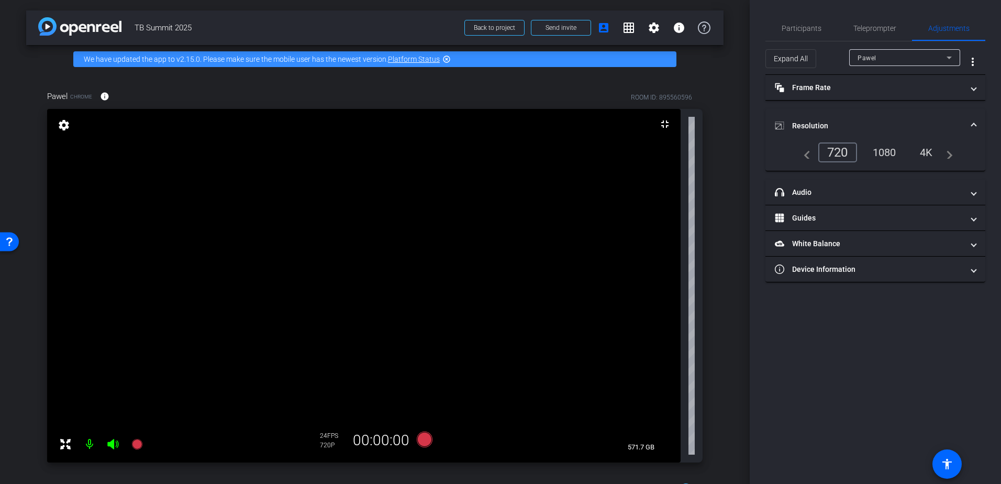
click at [968, 124] on span "Resolution" at bounding box center [873, 125] width 197 height 11
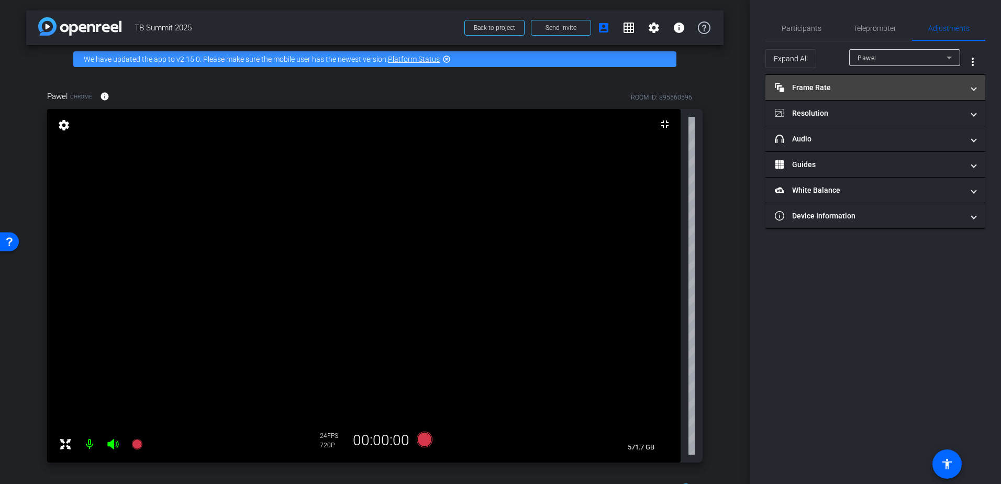
click at [971, 94] on mat-expansion-panel-header "Frame Rate Frame Rate" at bounding box center [876, 87] width 220 height 25
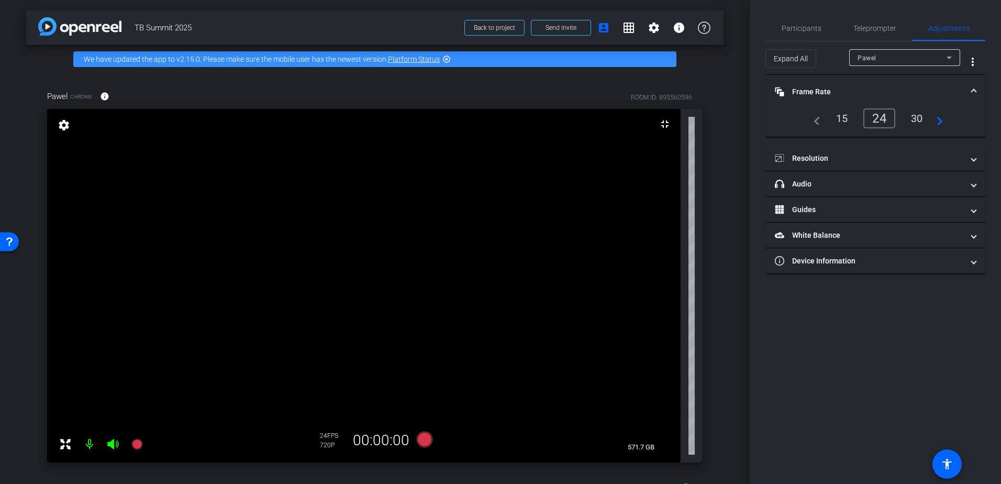
click at [970, 94] on span "Frame Rate Frame Rate" at bounding box center [873, 91] width 197 height 11
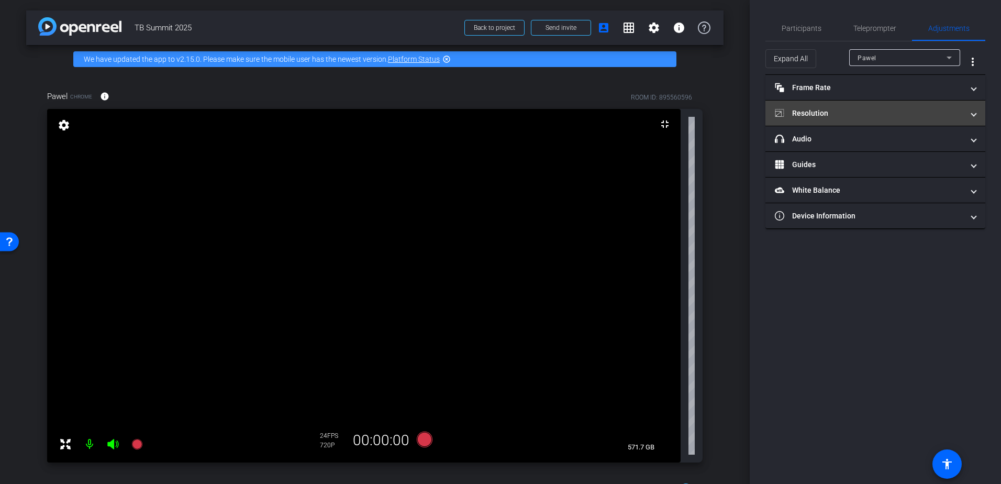
click at [959, 113] on mat-panel-title "Resolution" at bounding box center [869, 113] width 189 height 11
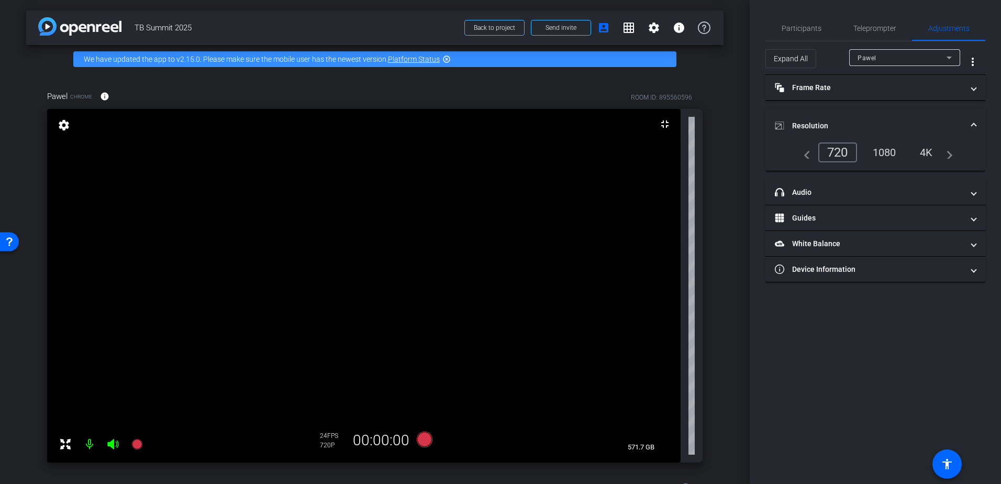
click at [897, 162] on div "navigate_before 720 1080 4K navigate_next" at bounding box center [876, 156] width 220 height 28
click at [894, 155] on div "1080" at bounding box center [884, 152] width 39 height 18
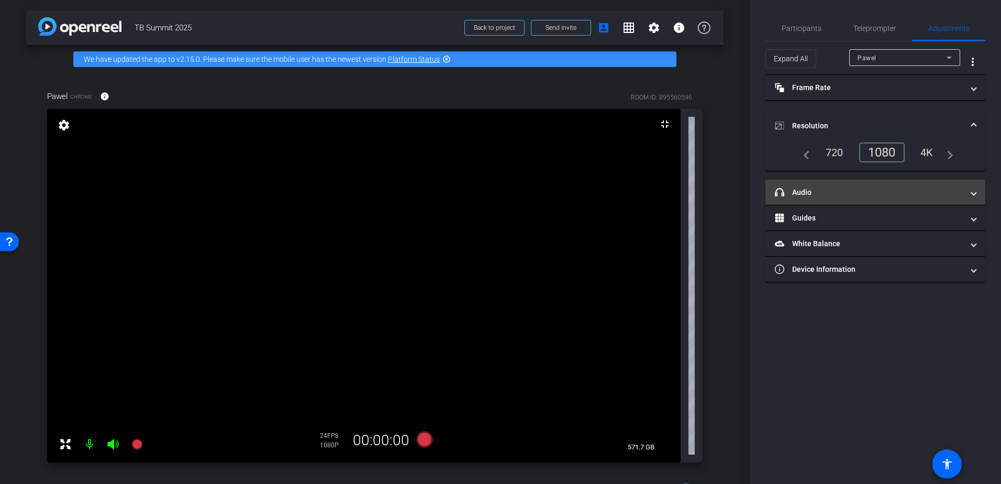
click at [977, 192] on mat-expansion-panel-header "headphone icon Audio" at bounding box center [876, 192] width 220 height 25
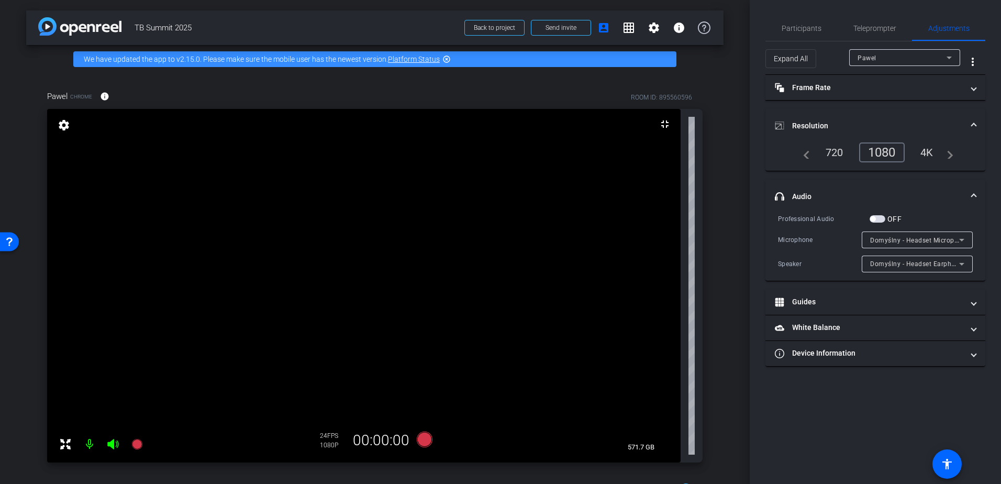
click at [977, 192] on mat-expansion-panel-header "headphone icon Audio" at bounding box center [876, 197] width 220 height 34
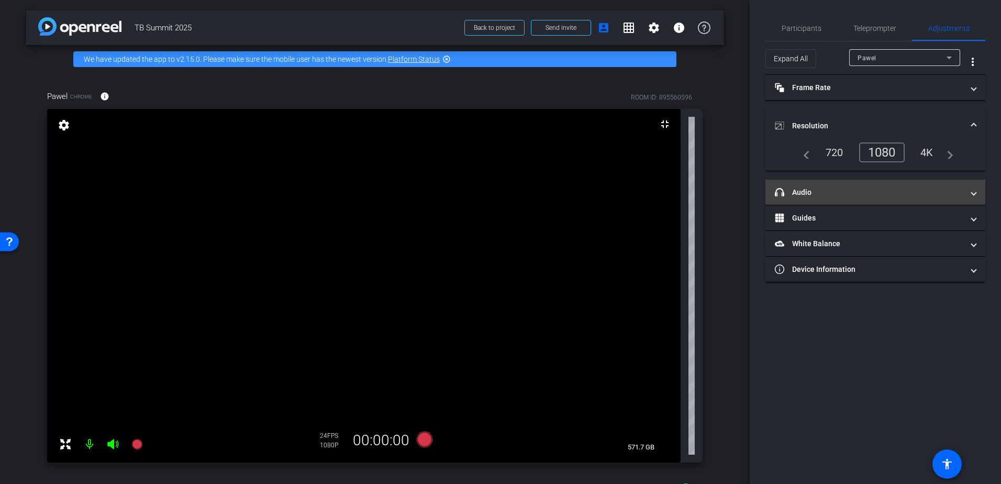
click at [977, 192] on mat-expansion-panel-header "headphone icon Audio" at bounding box center [876, 192] width 220 height 25
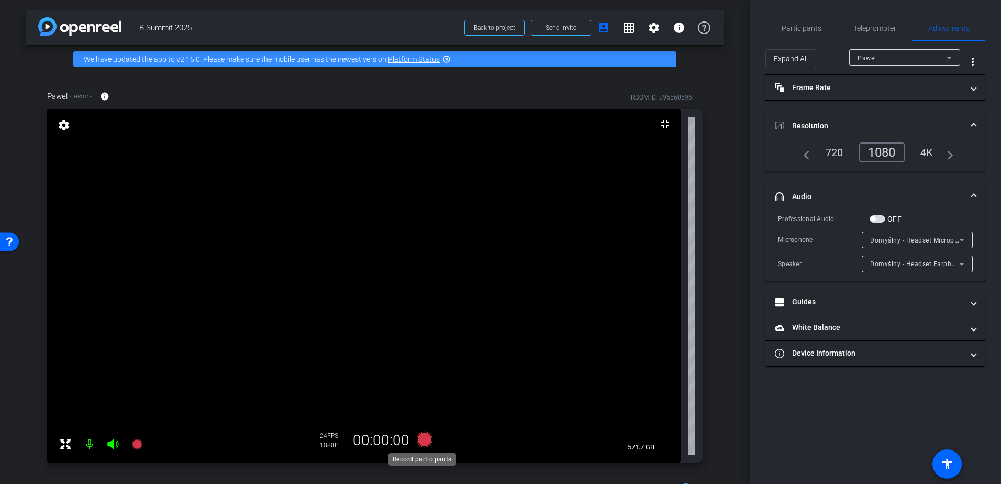
click at [427, 434] on icon at bounding box center [425, 440] width 16 height 16
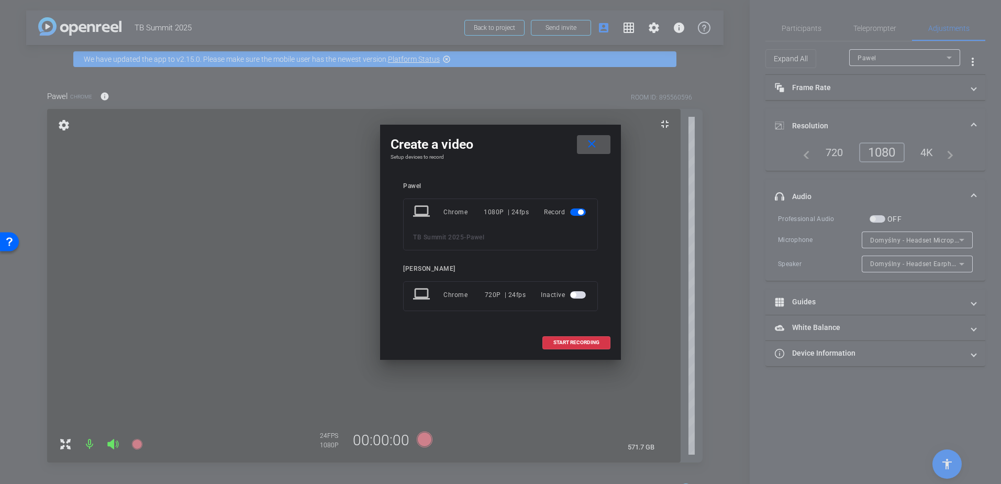
click at [593, 140] on mat-icon "close" at bounding box center [591, 144] width 13 height 13
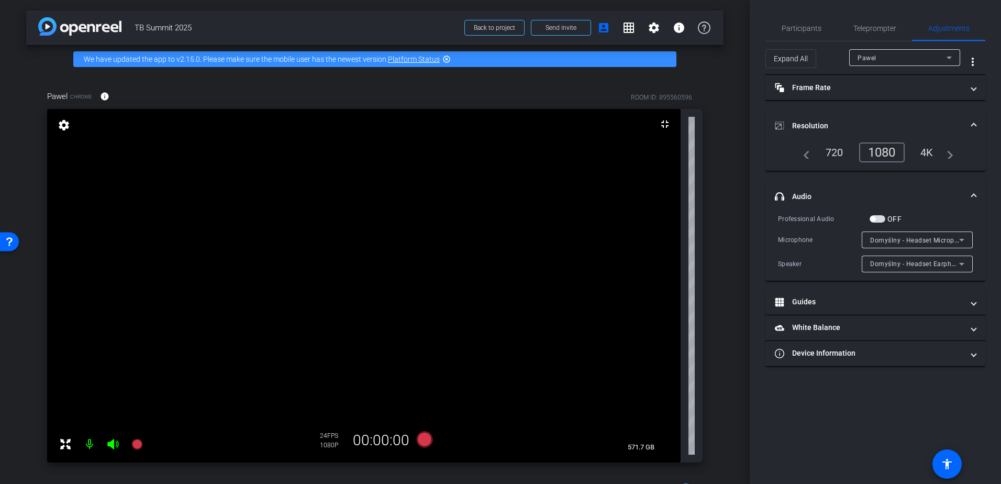
click at [974, 196] on span at bounding box center [974, 196] width 4 height 11
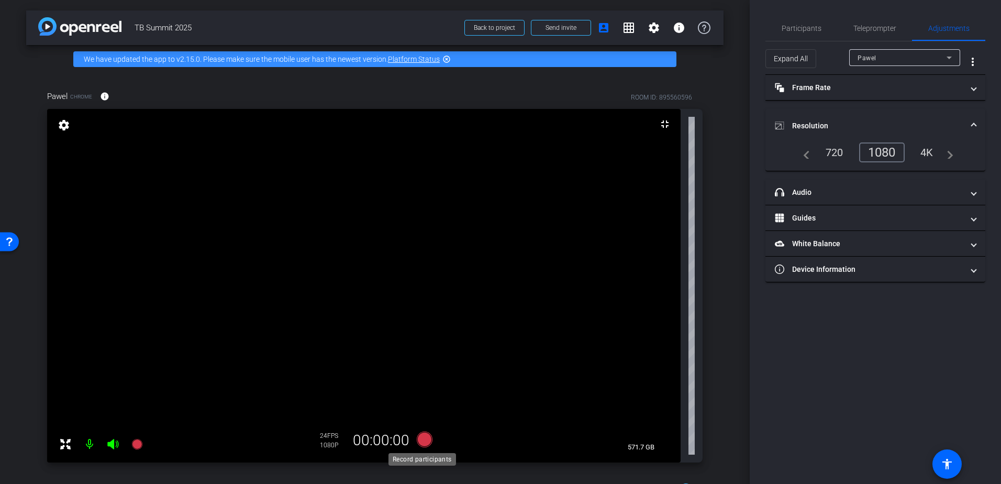
click at [430, 438] on icon at bounding box center [425, 440] width 16 height 16
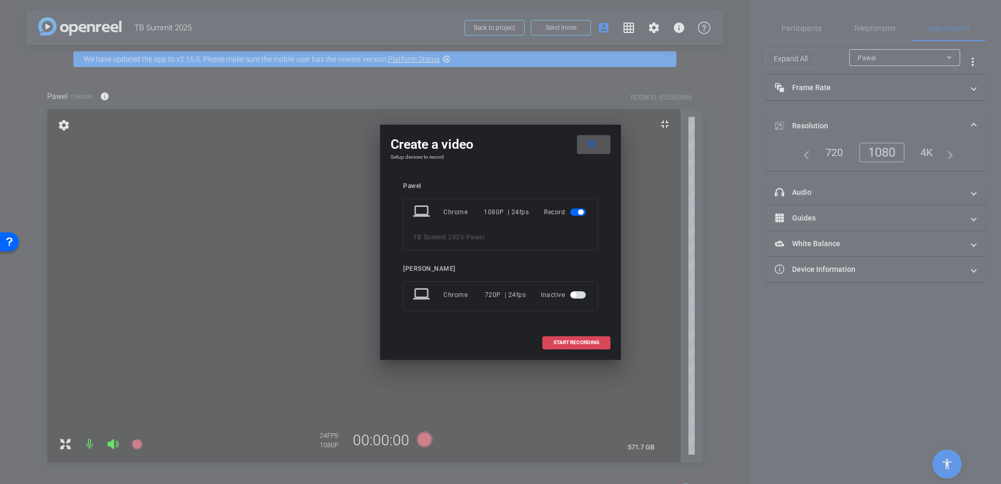
click at [590, 340] on span "START RECORDING" at bounding box center [577, 342] width 46 height 5
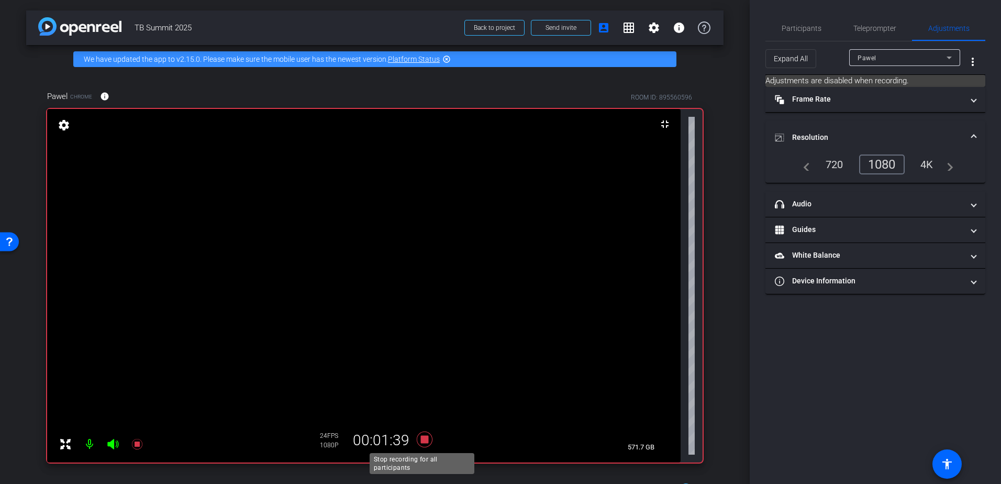
click at [426, 436] on icon at bounding box center [424, 439] width 25 height 19
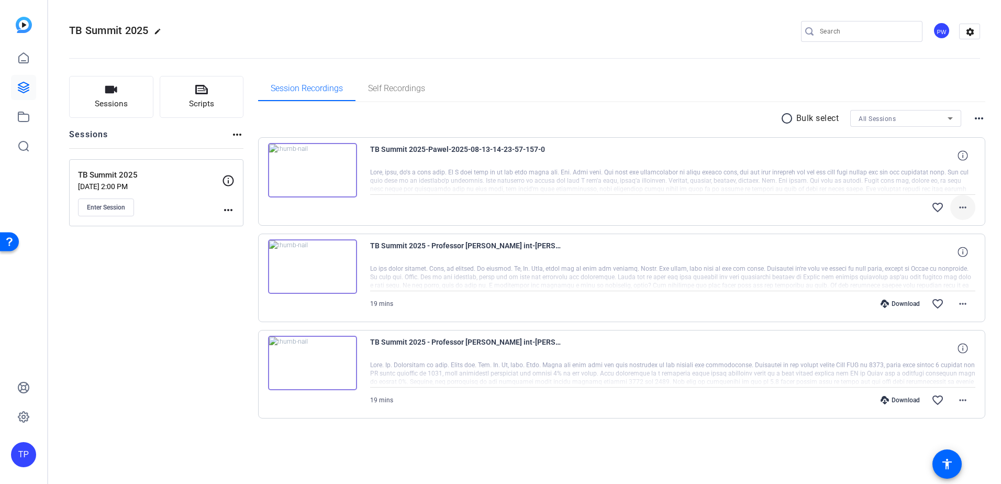
click at [963, 208] on mat-icon "more_horiz" at bounding box center [963, 207] width 13 height 13
click at [157, 296] on div at bounding box center [500, 242] width 1001 height 484
click at [319, 172] on img at bounding box center [312, 170] width 89 height 54
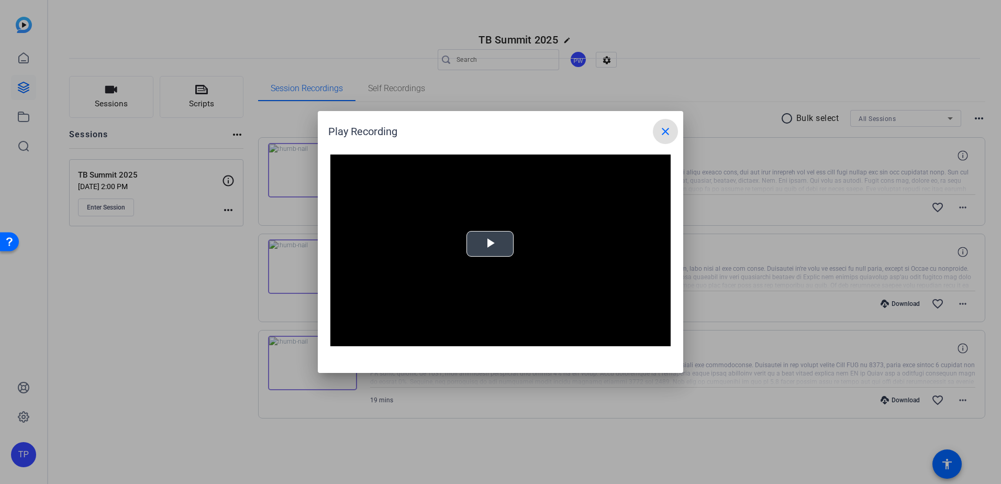
click at [490, 244] on span "Video Player" at bounding box center [490, 244] width 0 height 0
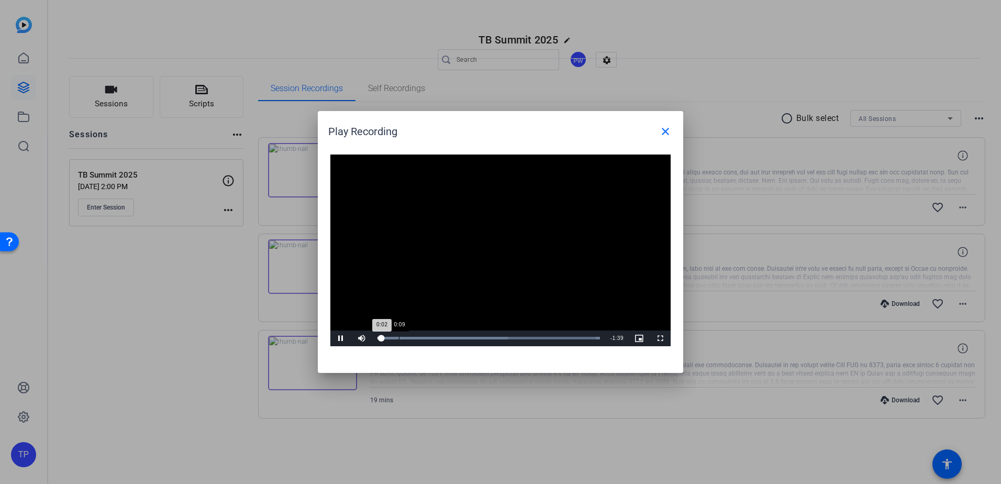
click at [399, 336] on div "Loaded : 100.00% 0:09 0:02" at bounding box center [488, 338] width 233 height 16
click at [425, 338] on div "Loaded : 100.00% 0:21 0:10" at bounding box center [489, 338] width 223 height 3
click at [446, 339] on div "Loaded : 100.00% 0:30 0:30" at bounding box center [489, 338] width 223 height 3
click at [477, 335] on div "Loaded : 100.00% 0:44 0:31" at bounding box center [488, 338] width 233 height 16
click at [501, 335] on div "Loaded : 100.00% 0:55 0:45" at bounding box center [488, 338] width 233 height 16
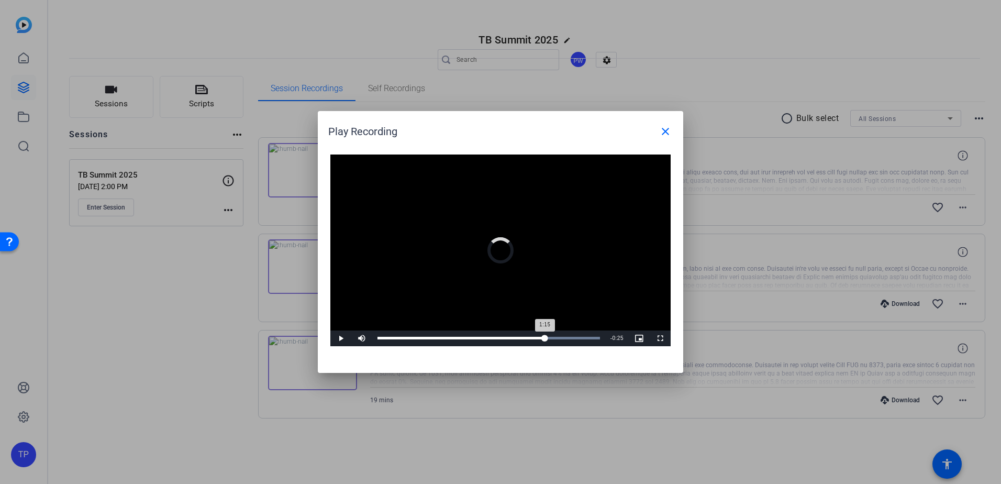
click at [545, 343] on div "Loaded : 100.00% 1:15 1:15" at bounding box center [488, 338] width 233 height 16
click at [569, 340] on div "Loaded : 100.00% 1:25 1:16" at bounding box center [488, 338] width 233 height 16
click at [588, 340] on div "Loaded : 100.00% 1:32 1:27" at bounding box center [488, 338] width 233 height 16
click at [673, 127] on span at bounding box center [665, 131] width 25 height 25
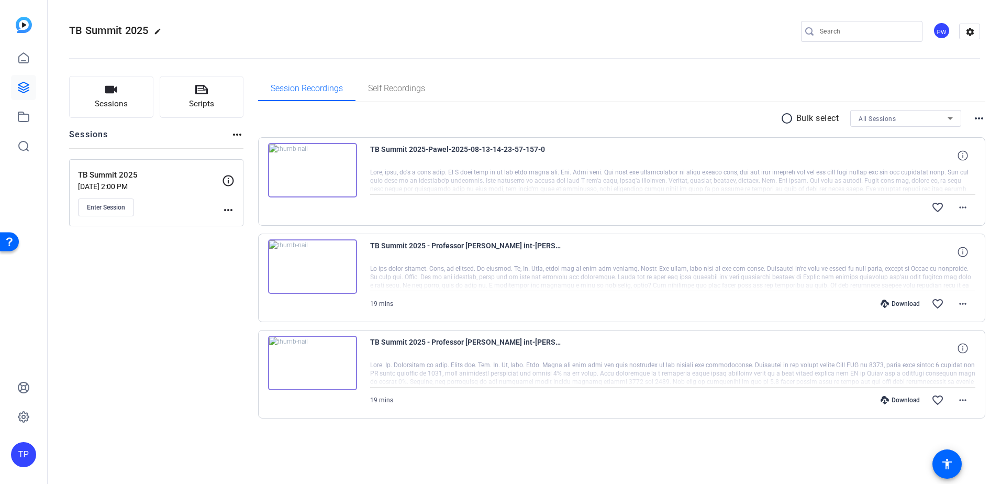
click at [323, 169] on img at bounding box center [312, 170] width 89 height 54
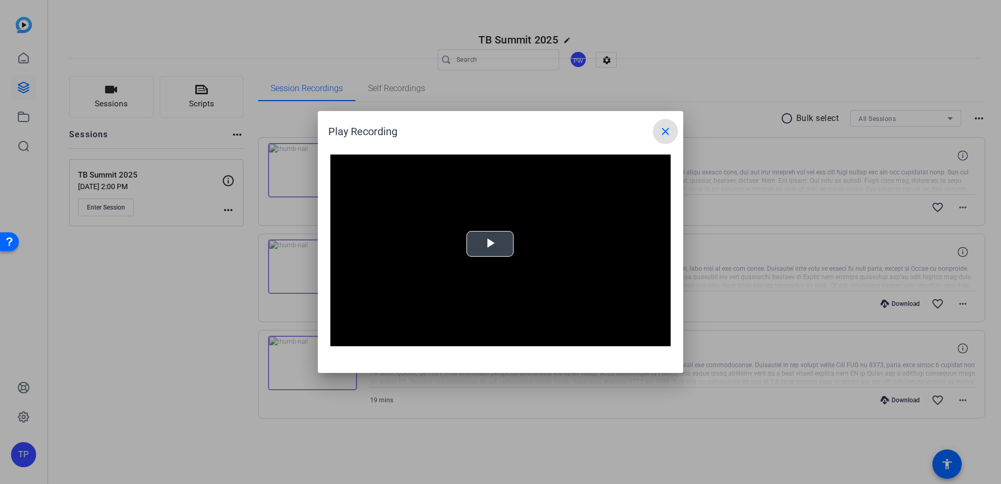
click at [514, 242] on video "Video Player" at bounding box center [500, 250] width 340 height 192
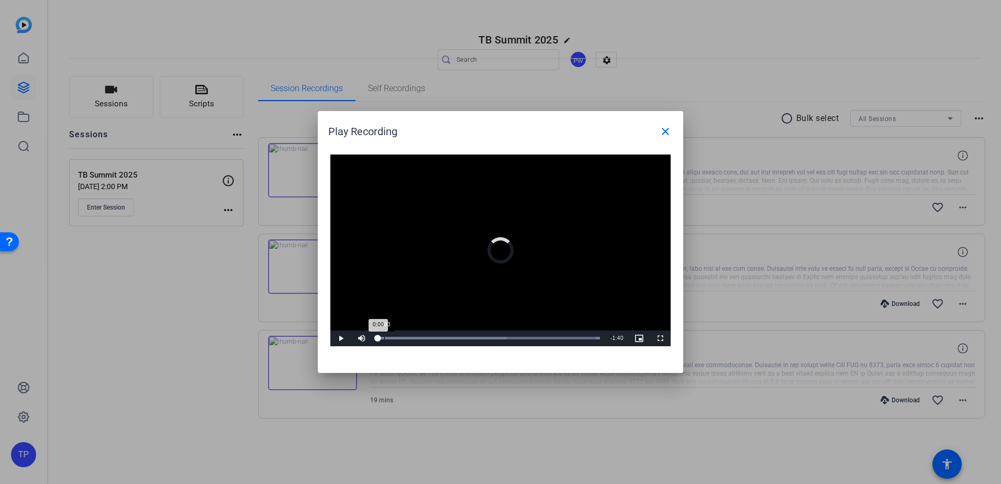
click at [384, 336] on div "Loaded : 100.00% 0:03 0:00" at bounding box center [488, 338] width 233 height 16
click at [395, 335] on div "Loaded : 100.00% 0:07 0:07" at bounding box center [488, 338] width 233 height 16
click at [403, 337] on div "Loaded : 100.00% 0:11 0:08" at bounding box center [489, 338] width 223 height 3
click at [423, 337] on div "Loaded : 100.00% 0:18 0:11" at bounding box center [489, 338] width 223 height 3
click at [445, 339] on div "Loaded : 100.00% 0:30 0:21" at bounding box center [489, 338] width 223 height 3
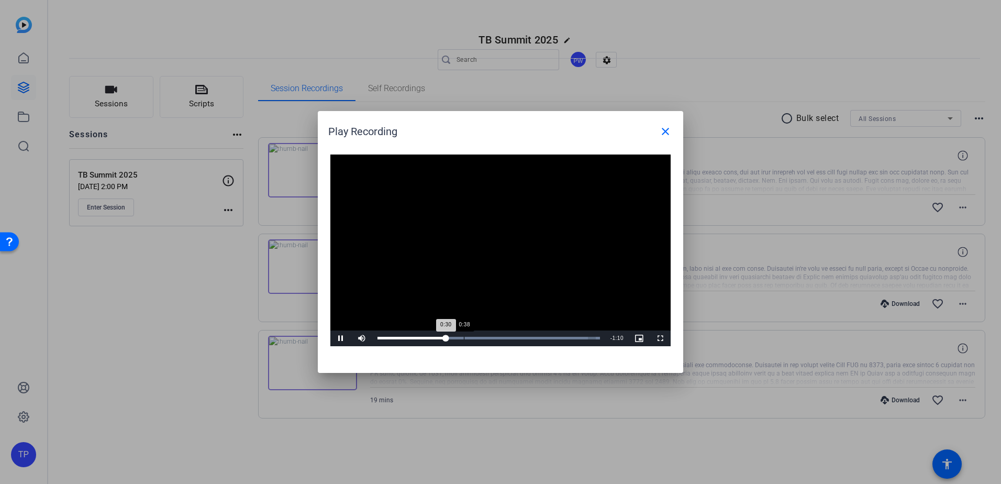
click at [464, 341] on div "Loaded : 100.00% 0:38 0:30" at bounding box center [488, 338] width 233 height 16
click at [479, 336] on div "Loaded : 100.00% 0:45 0:40" at bounding box center [488, 338] width 233 height 16
click at [507, 338] on div "Loaded : 100.00% 0:58 0:58" at bounding box center [489, 338] width 223 height 3
click at [528, 336] on div "Loaded : 100.00% 1:07 0:59" at bounding box center [488, 338] width 233 height 16
click at [557, 334] on div "Loaded : 100.00% 1:20 1:20" at bounding box center [488, 338] width 233 height 16
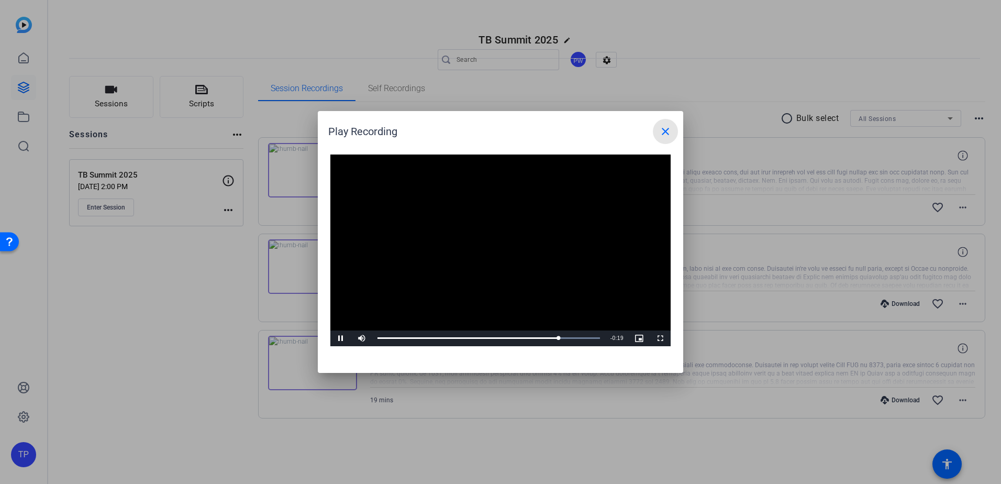
drag, startPoint x: 662, startPoint y: 137, endPoint x: 663, endPoint y: 169, distance: 32.0
click at [0, 0] on openreel-play-recording-popup "Play Recording close Video Player is loading. Play Video Pause Mute Current Tim…" at bounding box center [0, 0] width 0 height 0
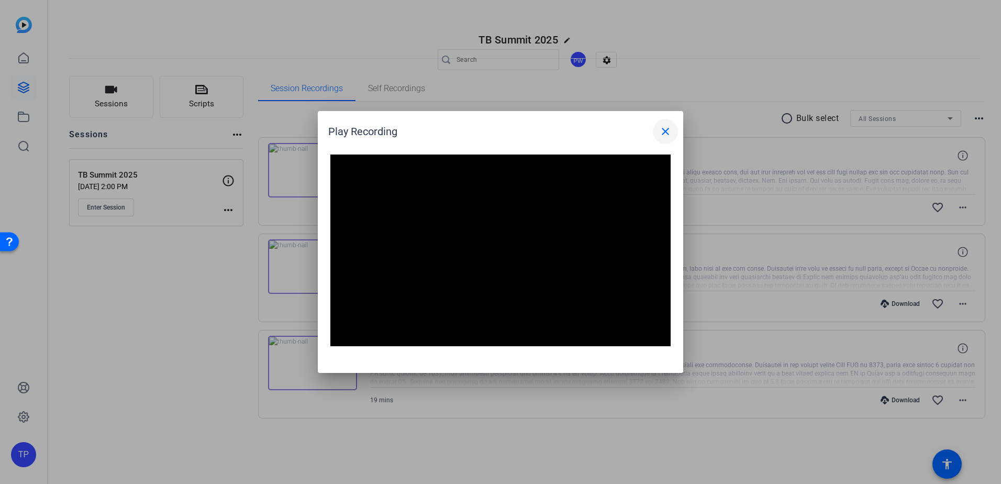
click at [661, 129] on mat-icon "close" at bounding box center [665, 131] width 13 height 13
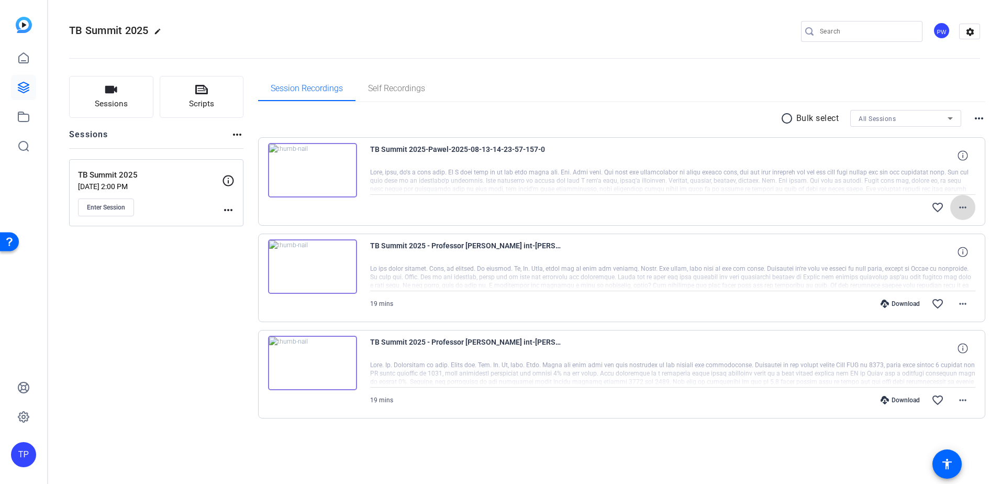
click at [964, 205] on mat-icon "more_horiz" at bounding box center [963, 207] width 13 height 13
click at [960, 243] on span "Share Original" at bounding box center [935, 242] width 63 height 13
click at [25, 63] on icon at bounding box center [23, 58] width 9 height 10
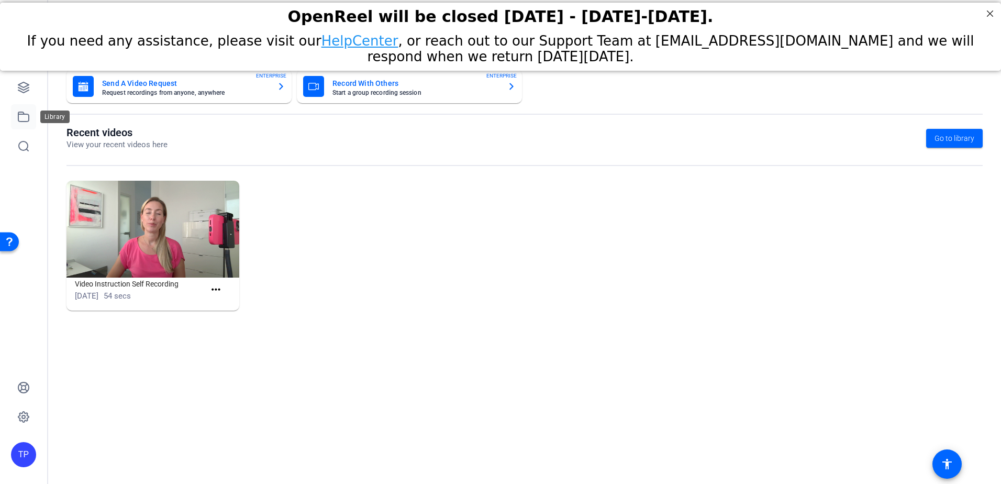
click at [21, 126] on link at bounding box center [23, 116] width 25 height 25
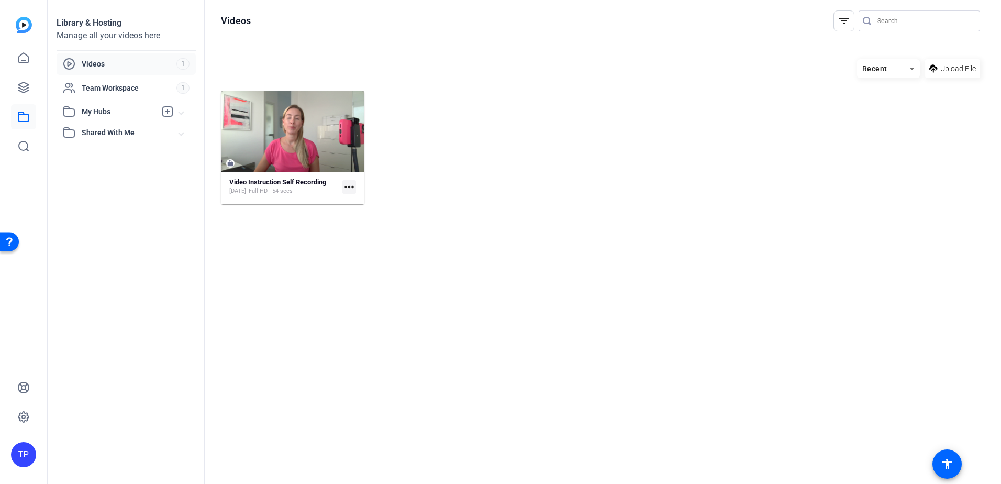
click at [27, 21] on img at bounding box center [24, 25] width 16 height 16
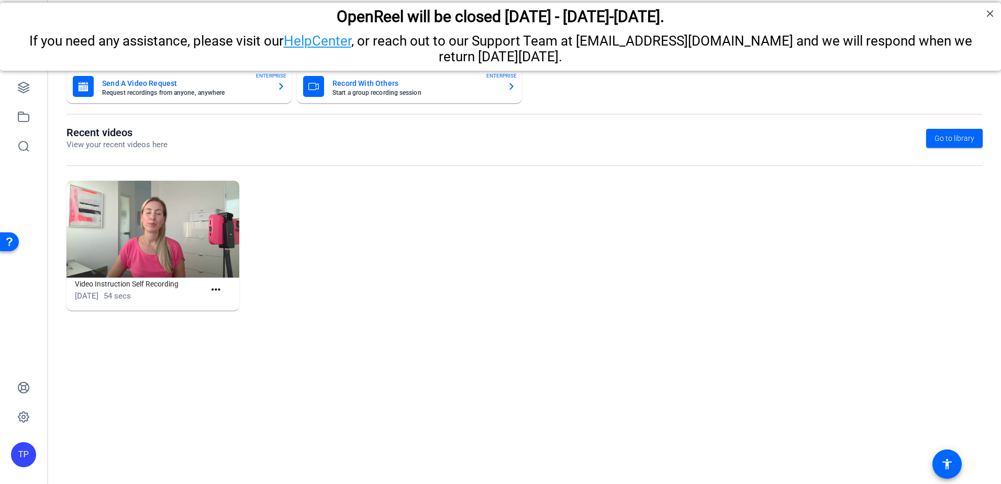
drag, startPoint x: 448, startPoint y: 319, endPoint x: 429, endPoint y: 309, distance: 21.8
click at [449, 319] on div "Video Instruction Self Recording Oct 11, 2024 54 secs more_horiz" at bounding box center [525, 251] width 916 height 140
click at [23, 184] on div "TP" at bounding box center [23, 242] width 47 height 484
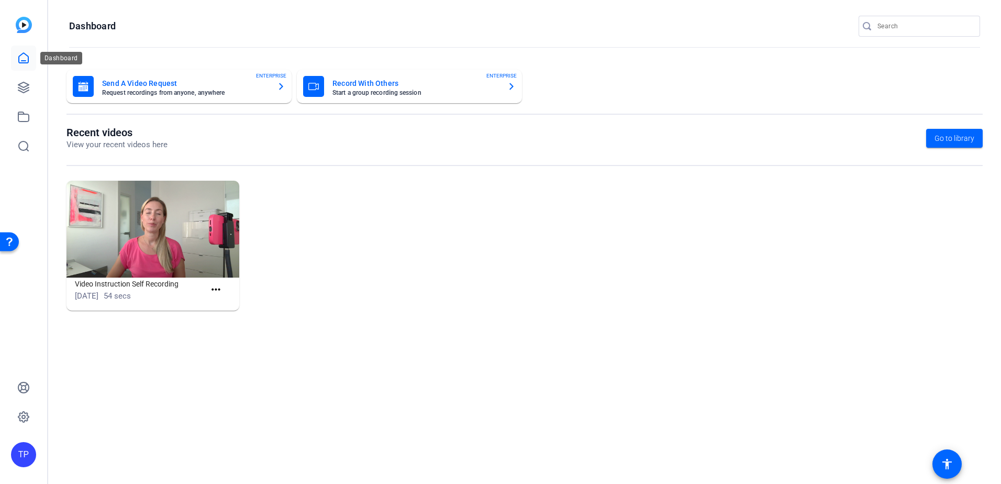
click at [17, 52] on link at bounding box center [23, 58] width 25 height 25
click at [29, 93] on icon at bounding box center [23, 87] width 13 height 13
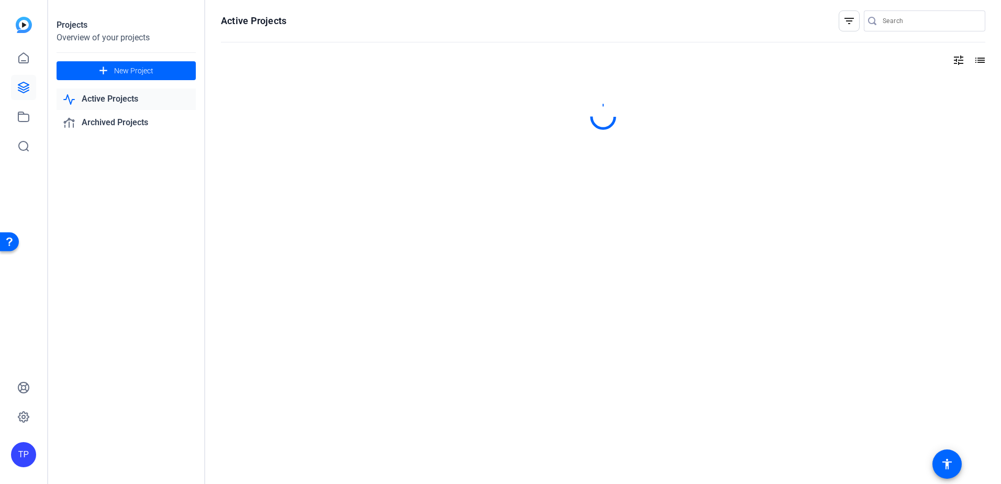
click at [76, 94] on link "Active Projects" at bounding box center [126, 99] width 139 height 21
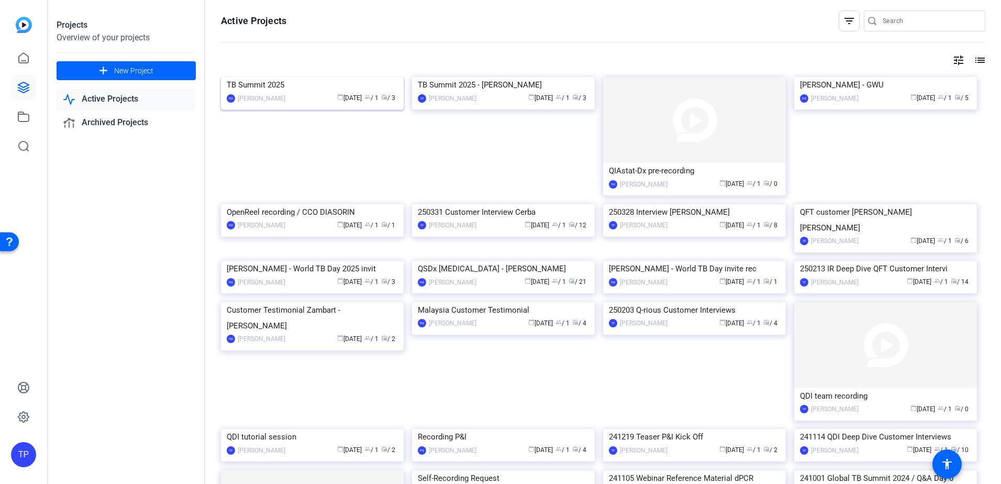
click at [279, 84] on div "TB Summit 2025" at bounding box center [312, 85] width 171 height 16
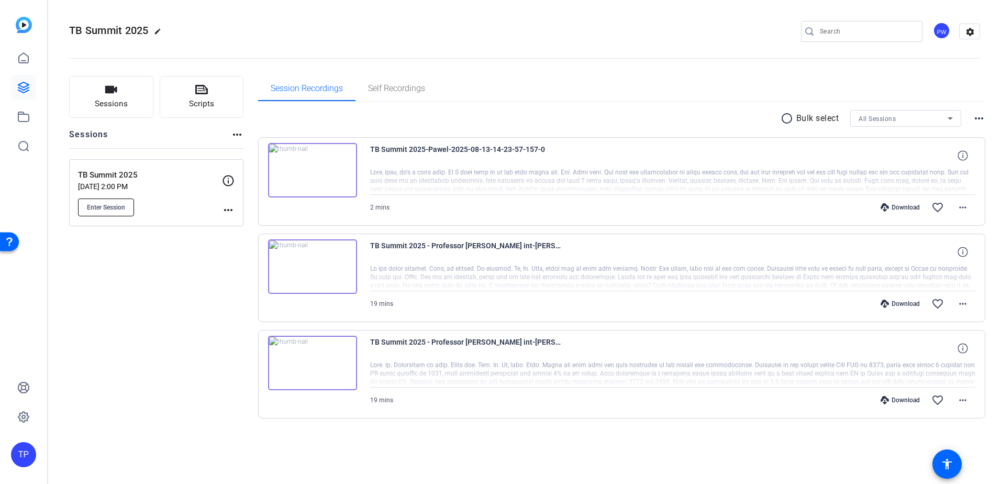
click at [119, 208] on span "Enter Session" at bounding box center [106, 207] width 38 height 8
click at [308, 159] on img at bounding box center [312, 170] width 89 height 54
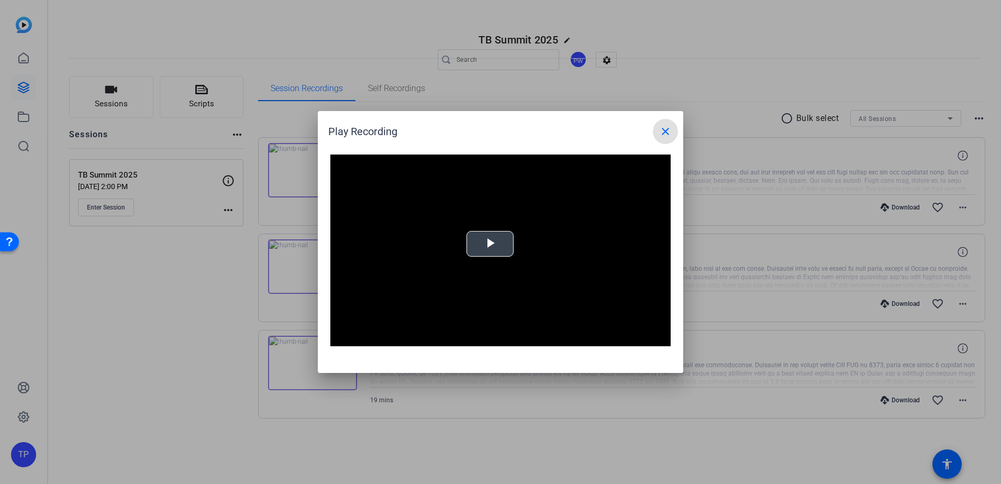
click at [490, 244] on span "Video Player" at bounding box center [490, 244] width 0 height 0
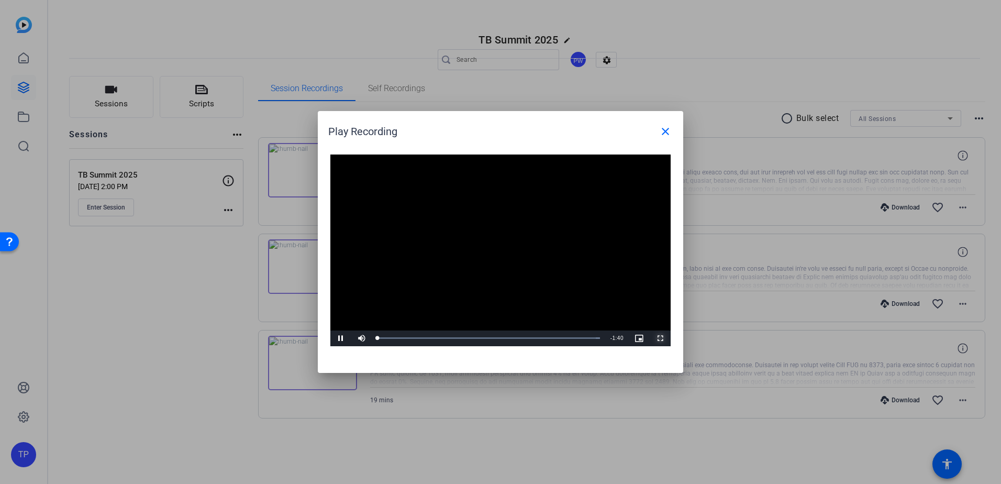
click at [662, 338] on span "Video Player" at bounding box center [660, 338] width 21 height 0
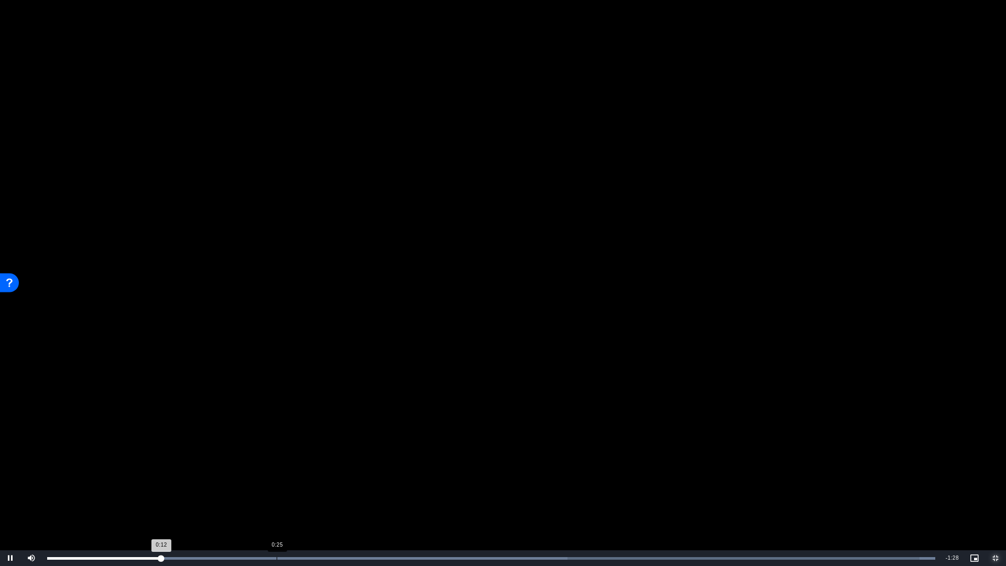
click at [275, 483] on div "Loaded : 100.00% 0:25 0:12" at bounding box center [491, 558] width 898 height 16
click at [460, 483] on div "Loaded : 100.00% 0:46 0:46" at bounding box center [491, 558] width 898 height 16
click at [547, 483] on div "Loaded : 100.00% 0:54 0:46" at bounding box center [491, 558] width 898 height 16
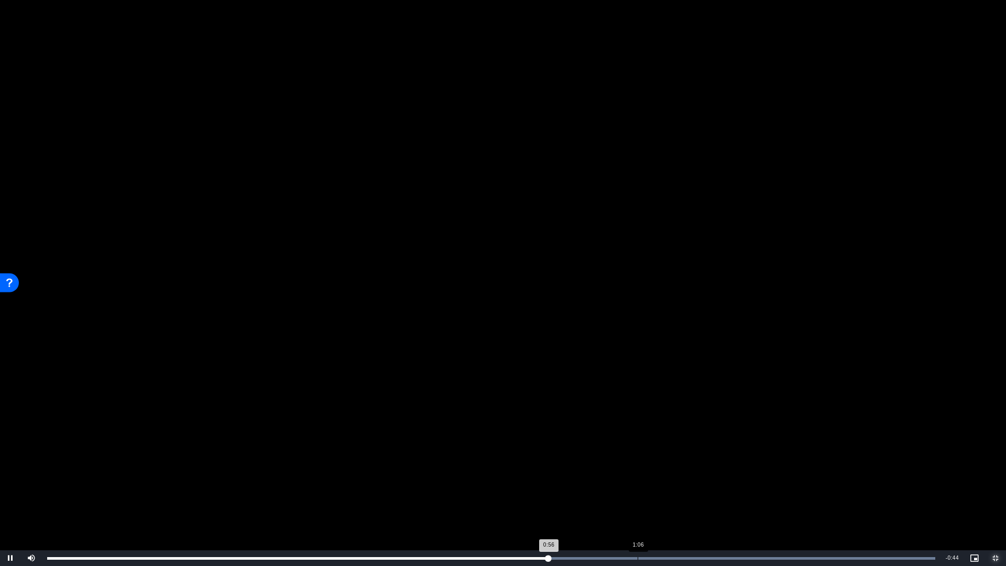
click at [649, 483] on div "Loaded : 100.00% 1:06 0:56" at bounding box center [491, 558] width 898 height 16
click at [757, 483] on div "Loaded : 100.00% 1:20 1:09" at bounding box center [491, 558] width 888 height 3
click at [875, 483] on div "Loaded : 100.00% 1:33 1:33" at bounding box center [491, 558] width 888 height 3
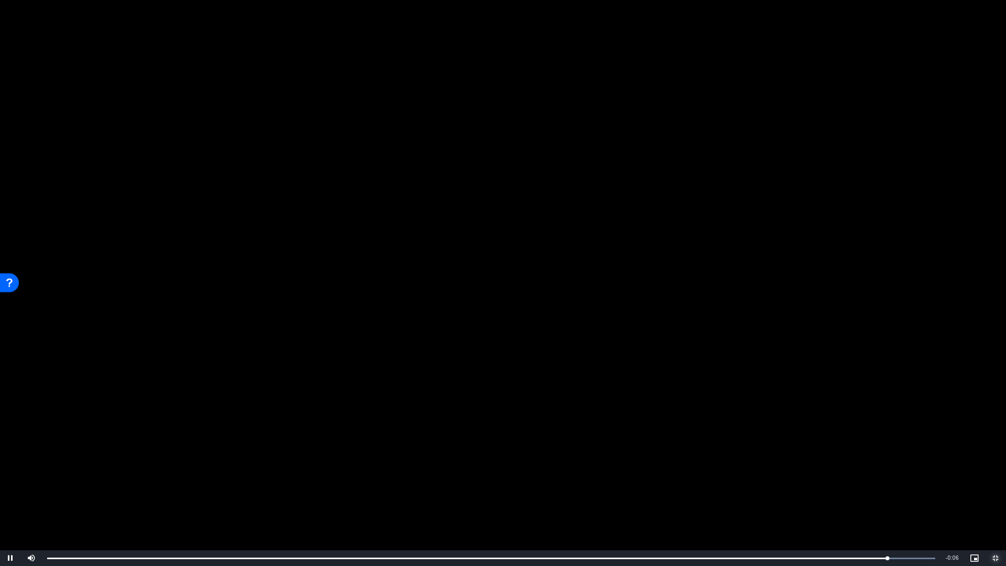
click at [995, 483] on span "Video Player" at bounding box center [995, 558] width 21 height 0
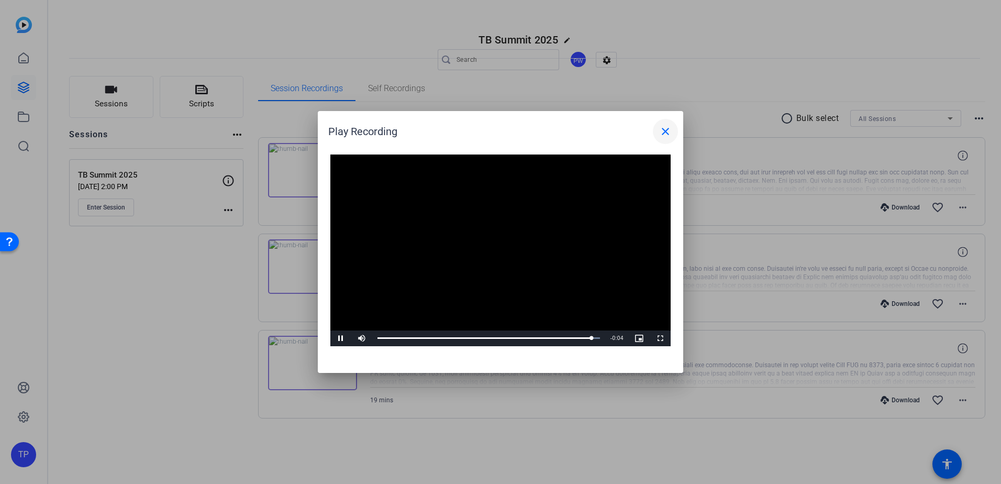
click at [662, 131] on mat-icon "close" at bounding box center [665, 131] width 13 height 13
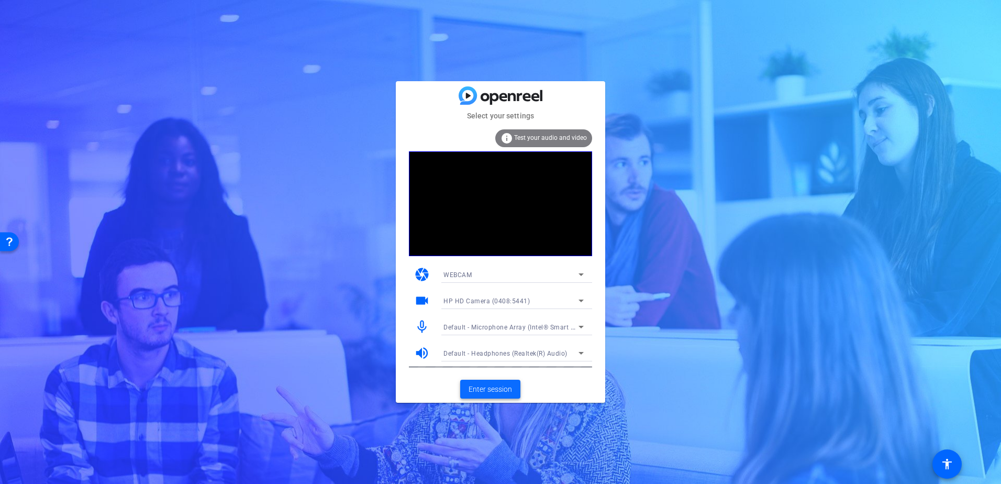
click at [494, 395] on span at bounding box center [490, 389] width 60 height 25
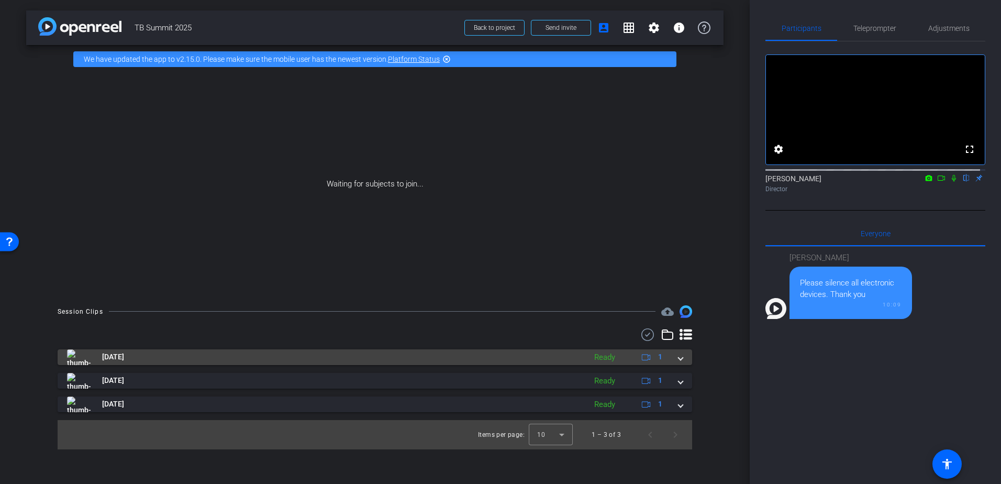
click at [194, 355] on mat-panel-title "[DATE]" at bounding box center [324, 357] width 514 height 16
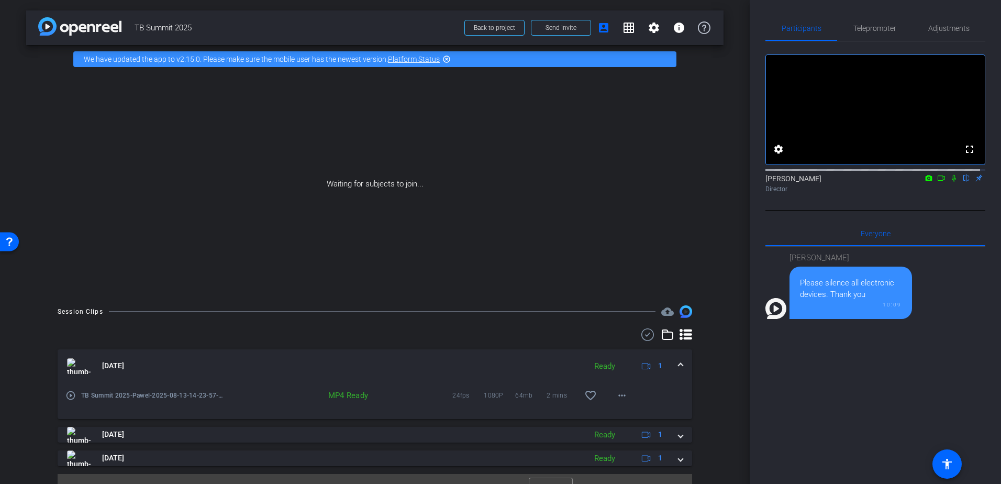
click at [70, 367] on img at bounding box center [79, 366] width 24 height 16
